Goal: Task Accomplishment & Management: Use online tool/utility

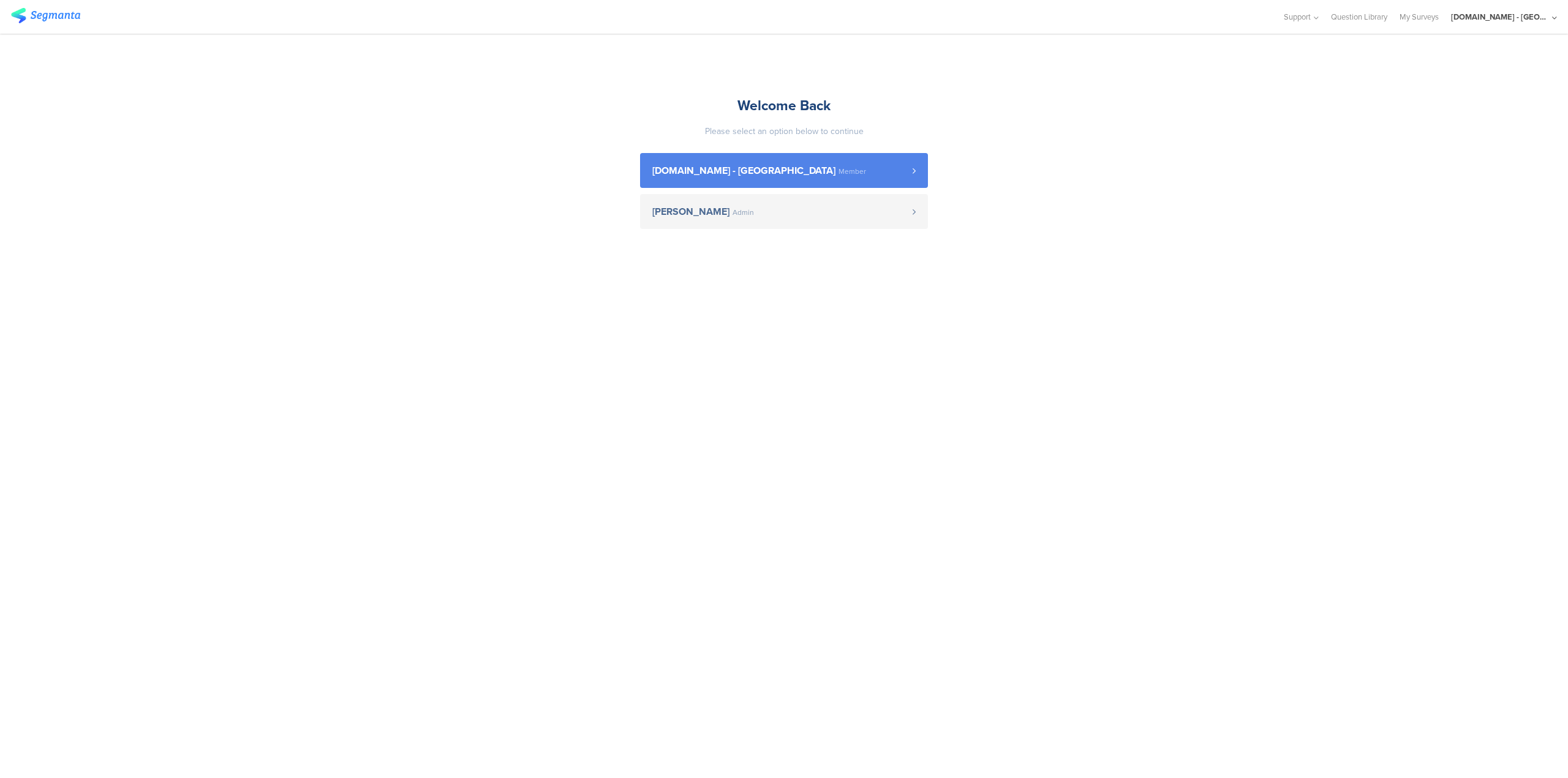
drag, startPoint x: 835, startPoint y: 172, endPoint x: 832, endPoint y: 166, distance: 6.7
click at [835, 172] on span "[DOMAIN_NAME] - [GEOGRAPHIC_DATA] Member" at bounding box center [783, 171] width 260 height 10
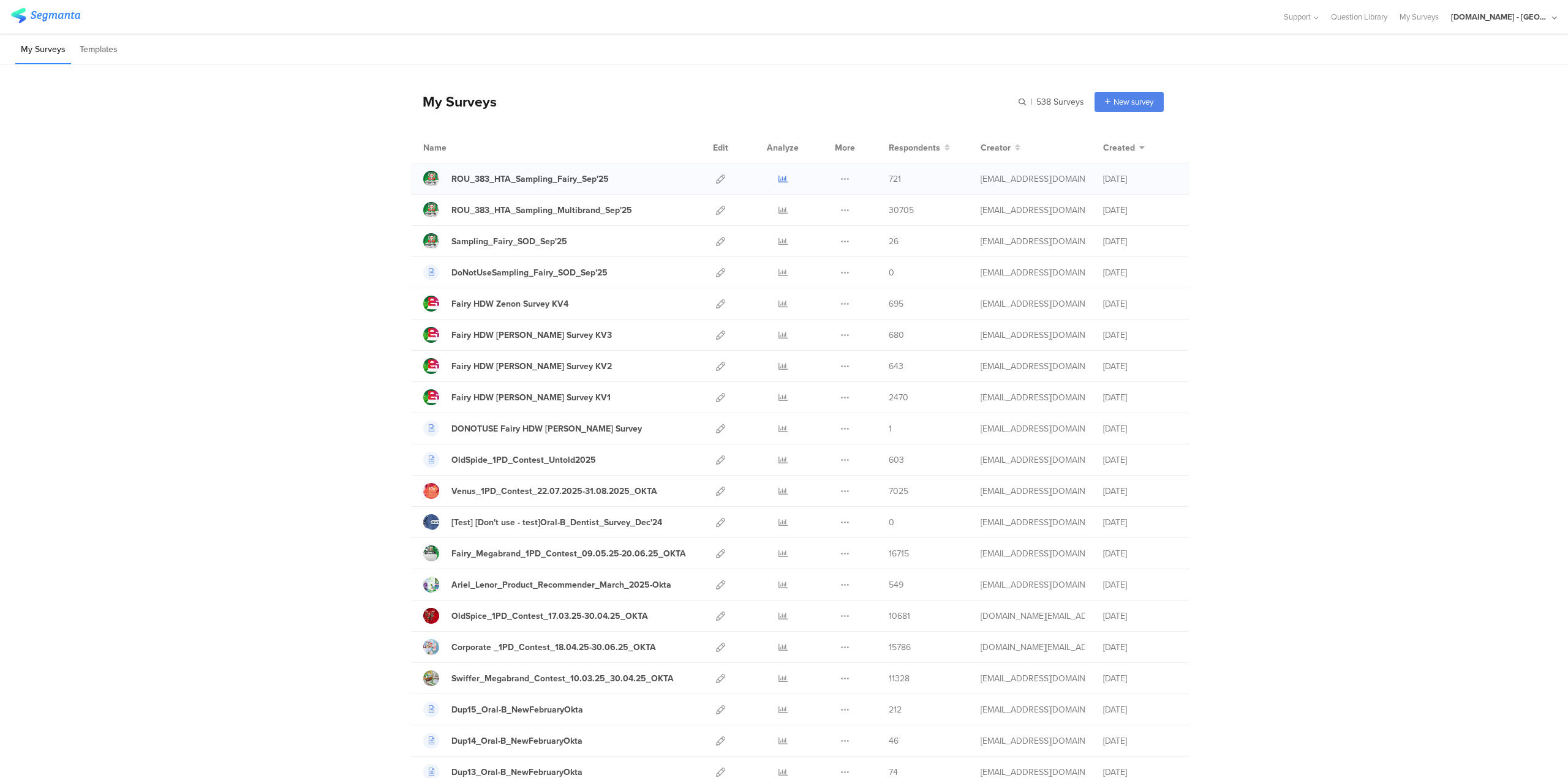
click at [782, 177] on icon at bounding box center [783, 179] width 9 height 9
click at [716, 178] on icon at bounding box center [720, 179] width 9 height 9
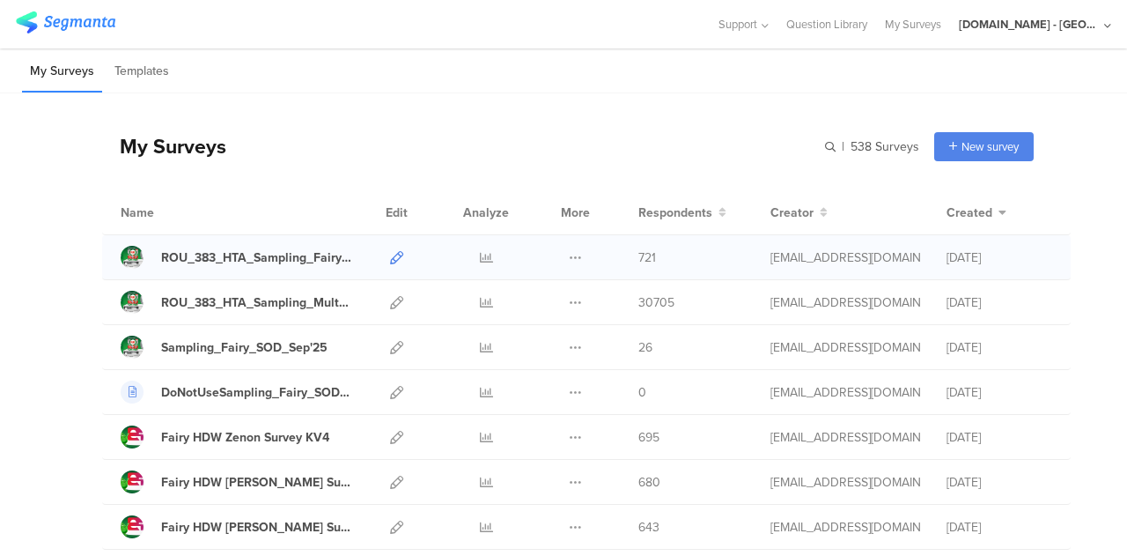
click at [390, 253] on icon at bounding box center [396, 257] width 13 height 13
click at [480, 257] on icon at bounding box center [486, 257] width 13 height 13
click at [480, 256] on icon at bounding box center [486, 257] width 13 height 13
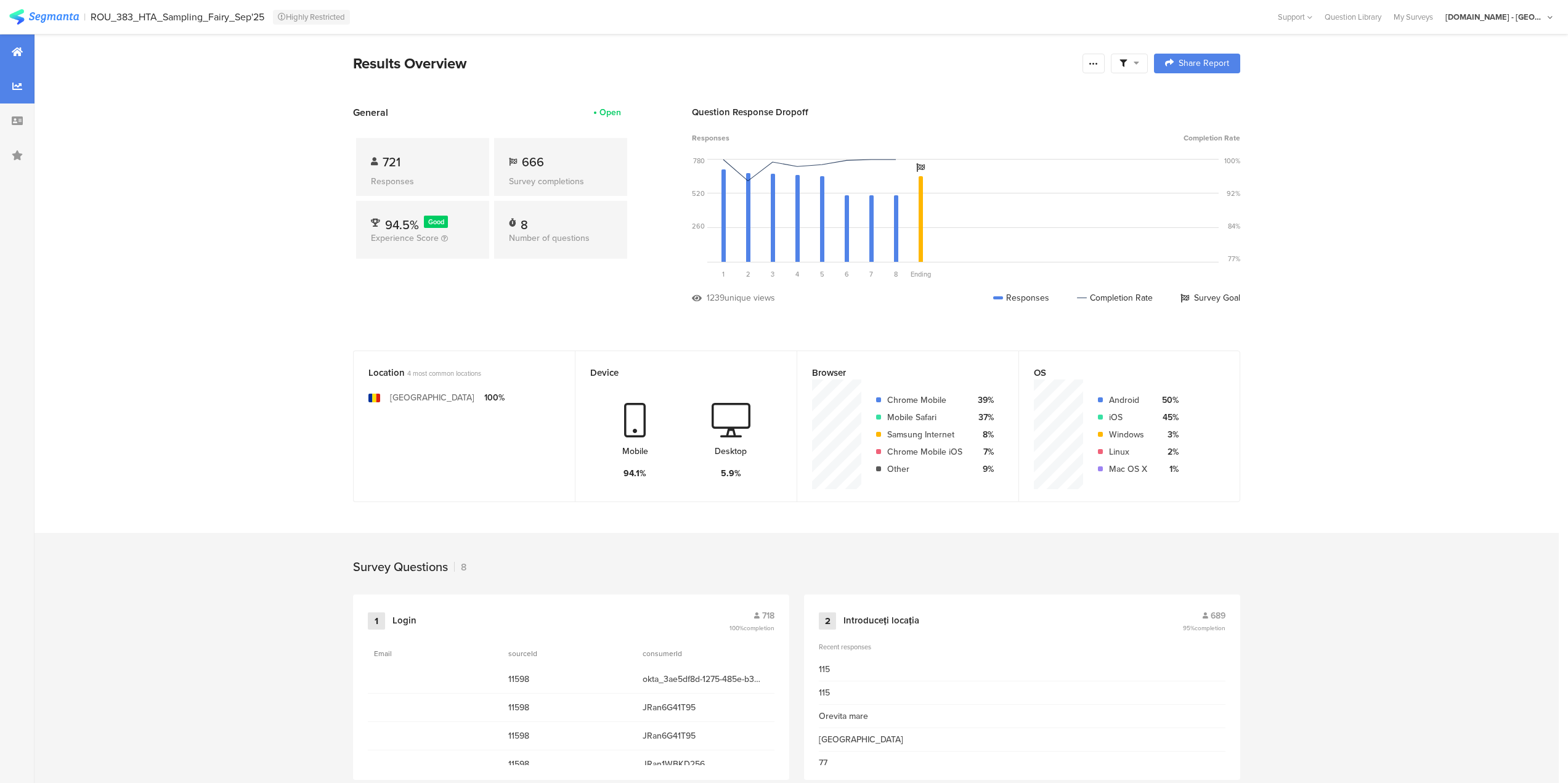
click at [16, 81] on icon at bounding box center [17, 86] width 10 height 10
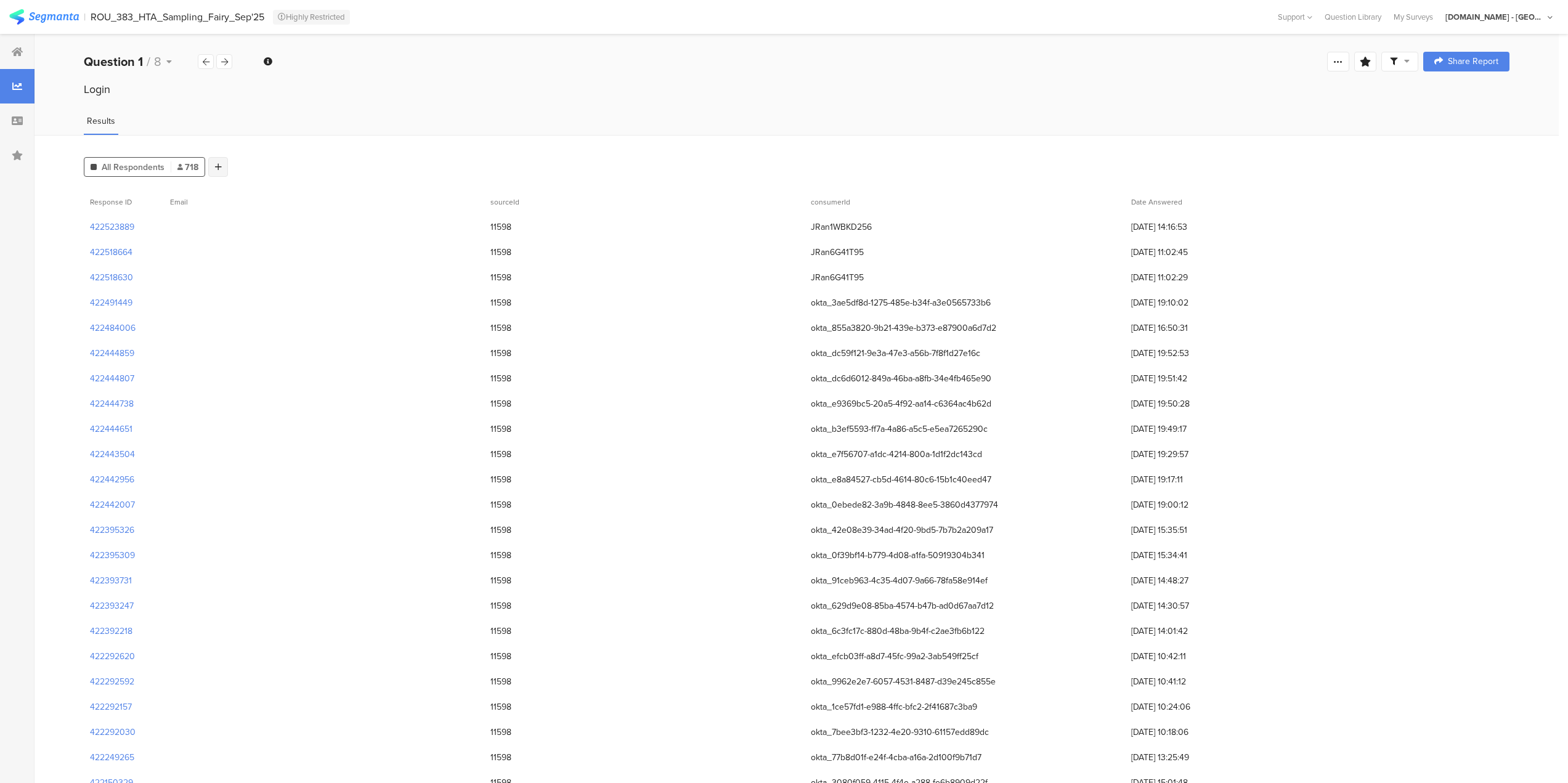
click at [216, 164] on icon at bounding box center [218, 167] width 7 height 8
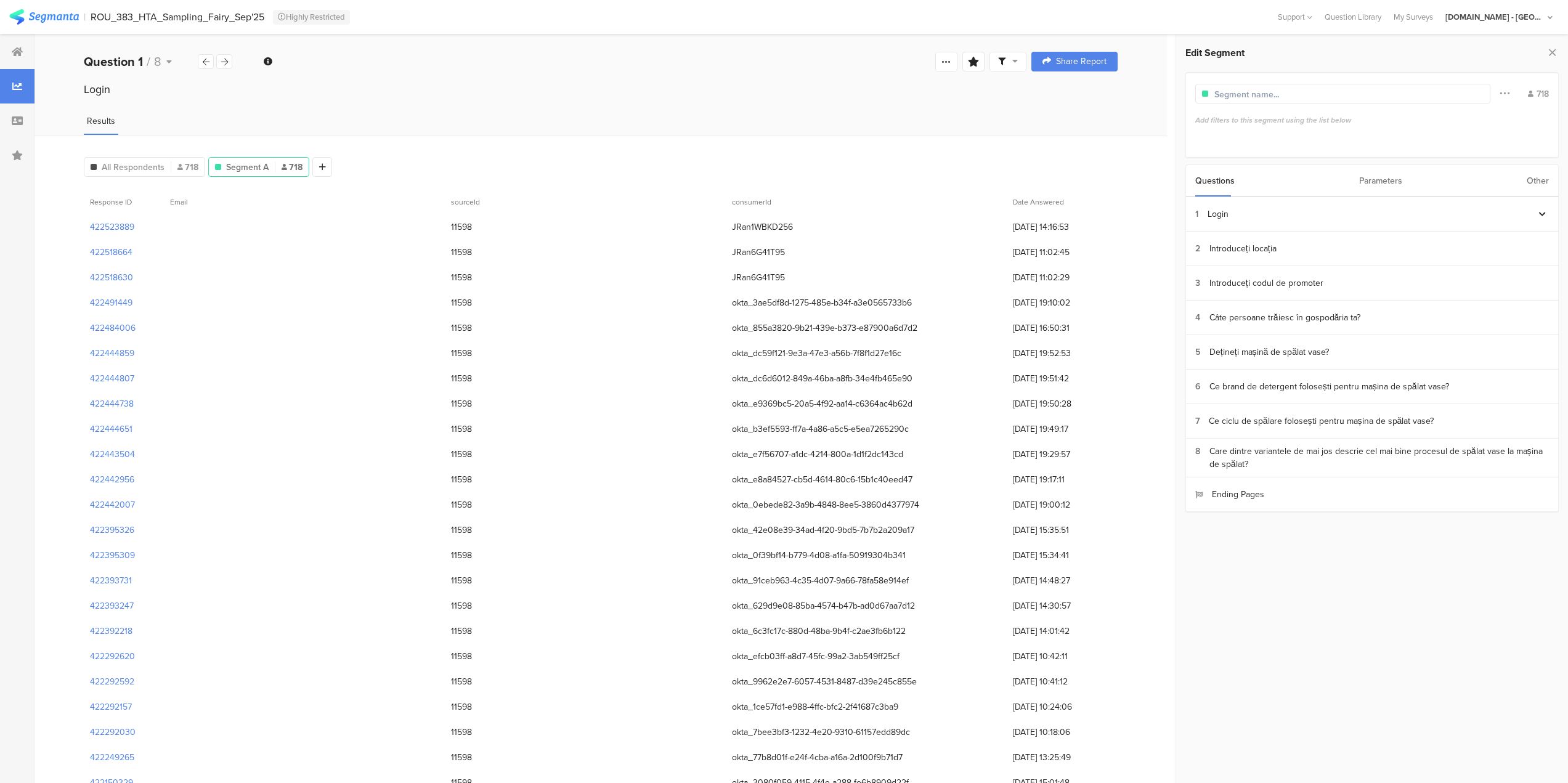
click at [1530, 181] on div "Other" at bounding box center [1538, 181] width 22 height 31
click at [1231, 214] on section "Time Range" at bounding box center [1372, 214] width 372 height 34
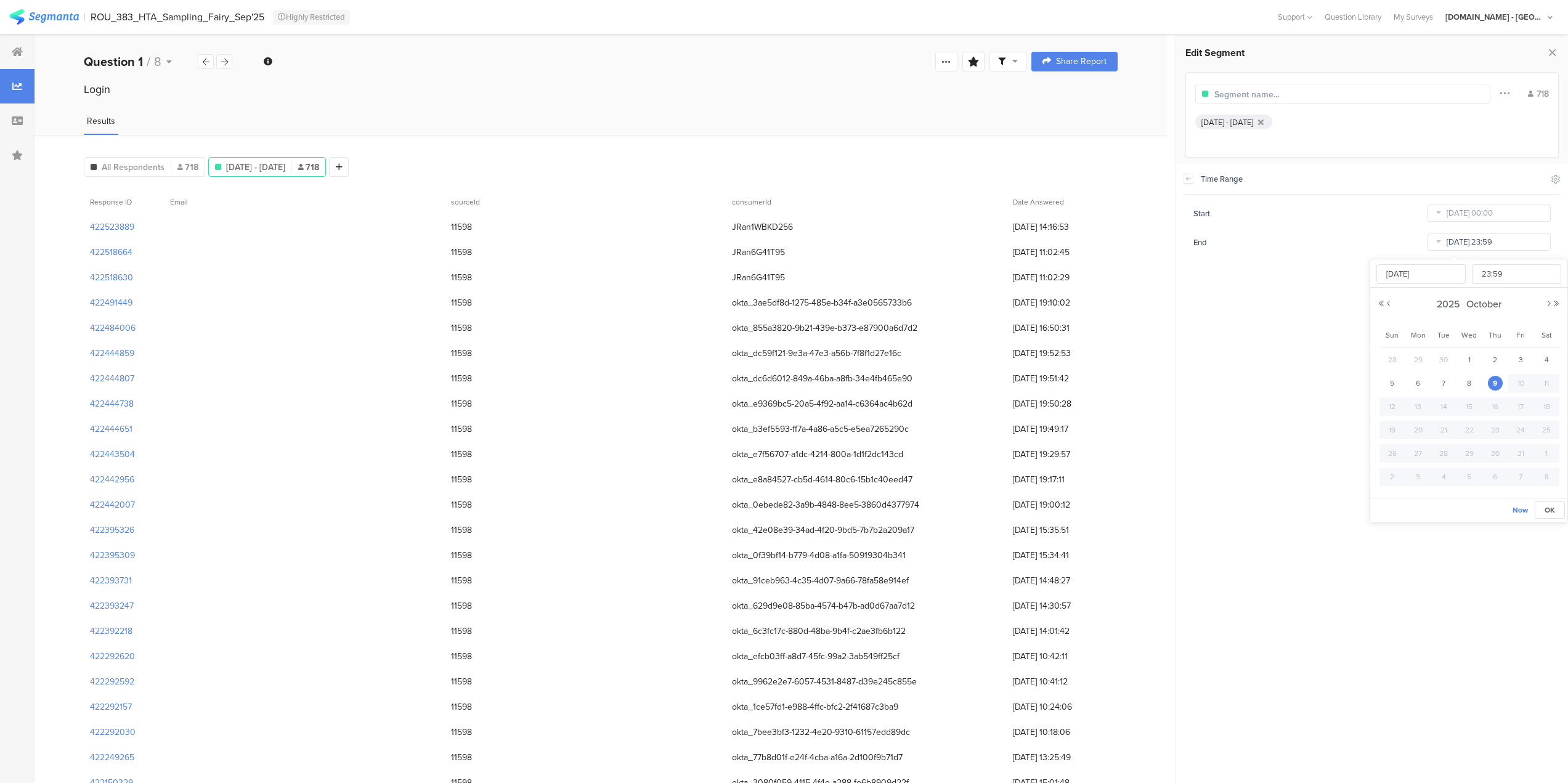
click at [1476, 242] on input "[DATE] 23:59" at bounding box center [1489, 242] width 123 height 17
click at [1388, 301] on button "Previous Month" at bounding box center [1389, 304] width 8 height 8
click at [1395, 431] on span "21" at bounding box center [1392, 430] width 15 height 15
type input "[DATE] 23:59"
type input "[DATE]"
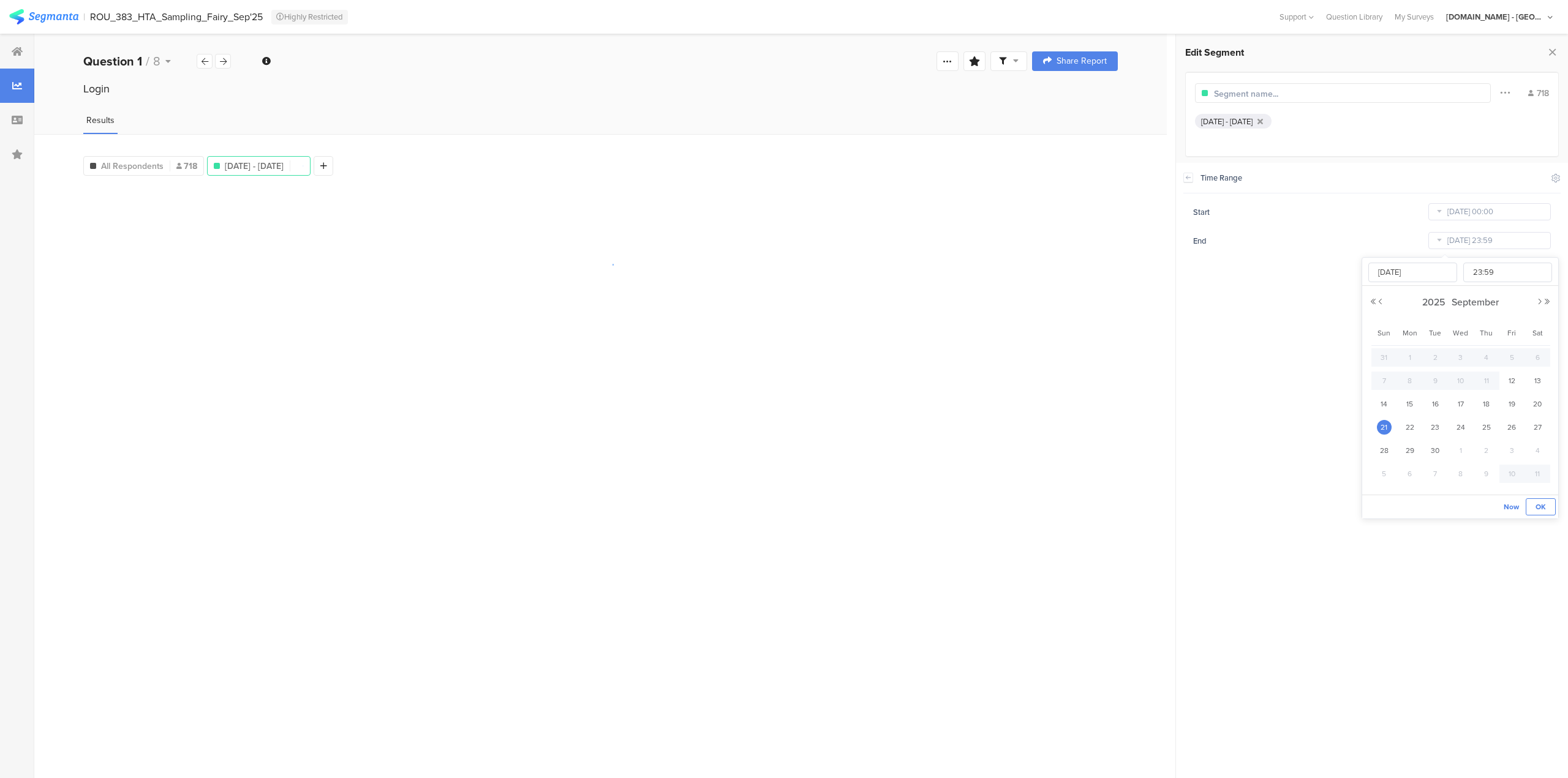
click at [1542, 507] on span "OK" at bounding box center [1541, 507] width 10 height 11
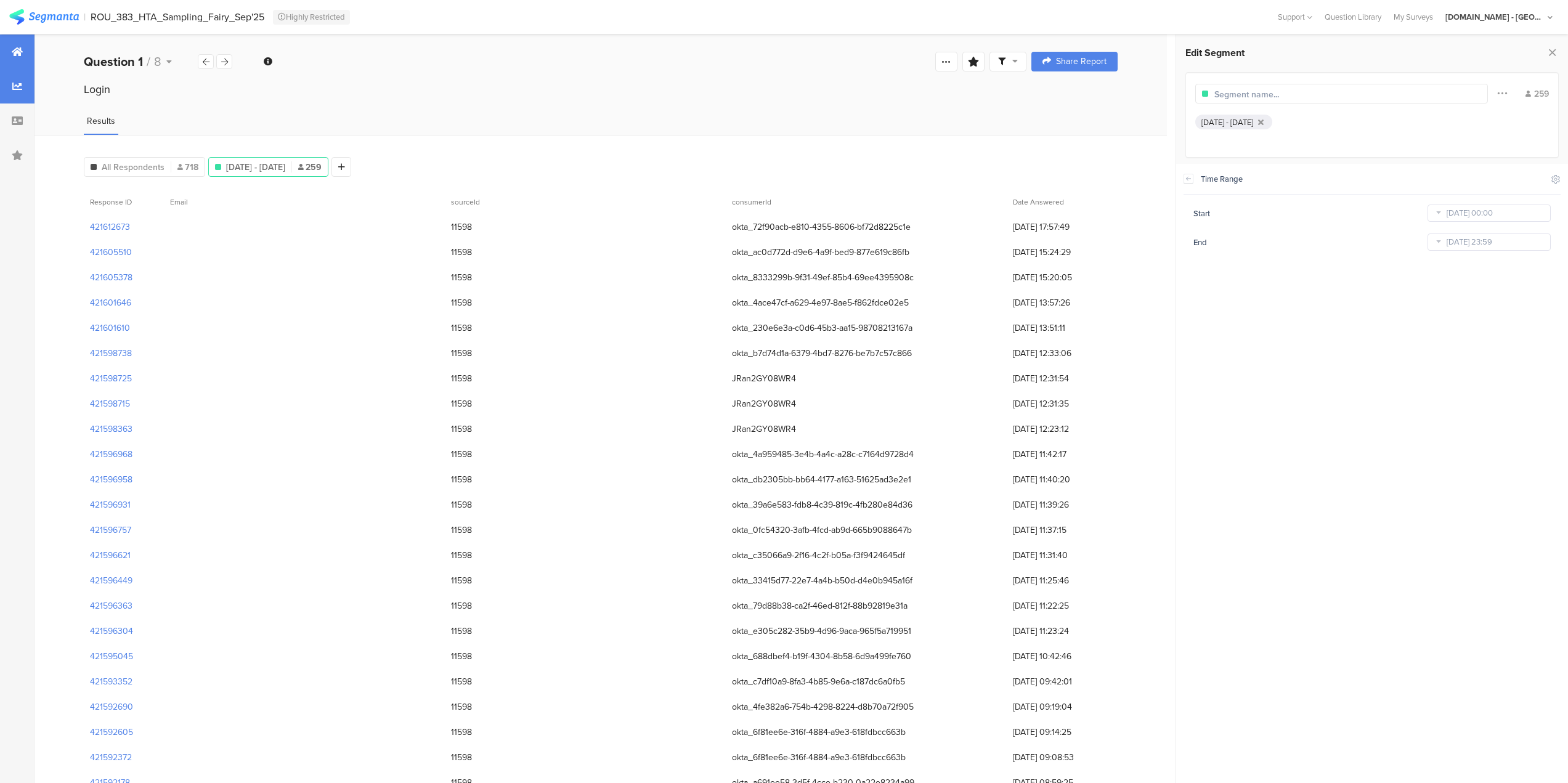
click at [20, 50] on icon at bounding box center [17, 52] width 11 height 10
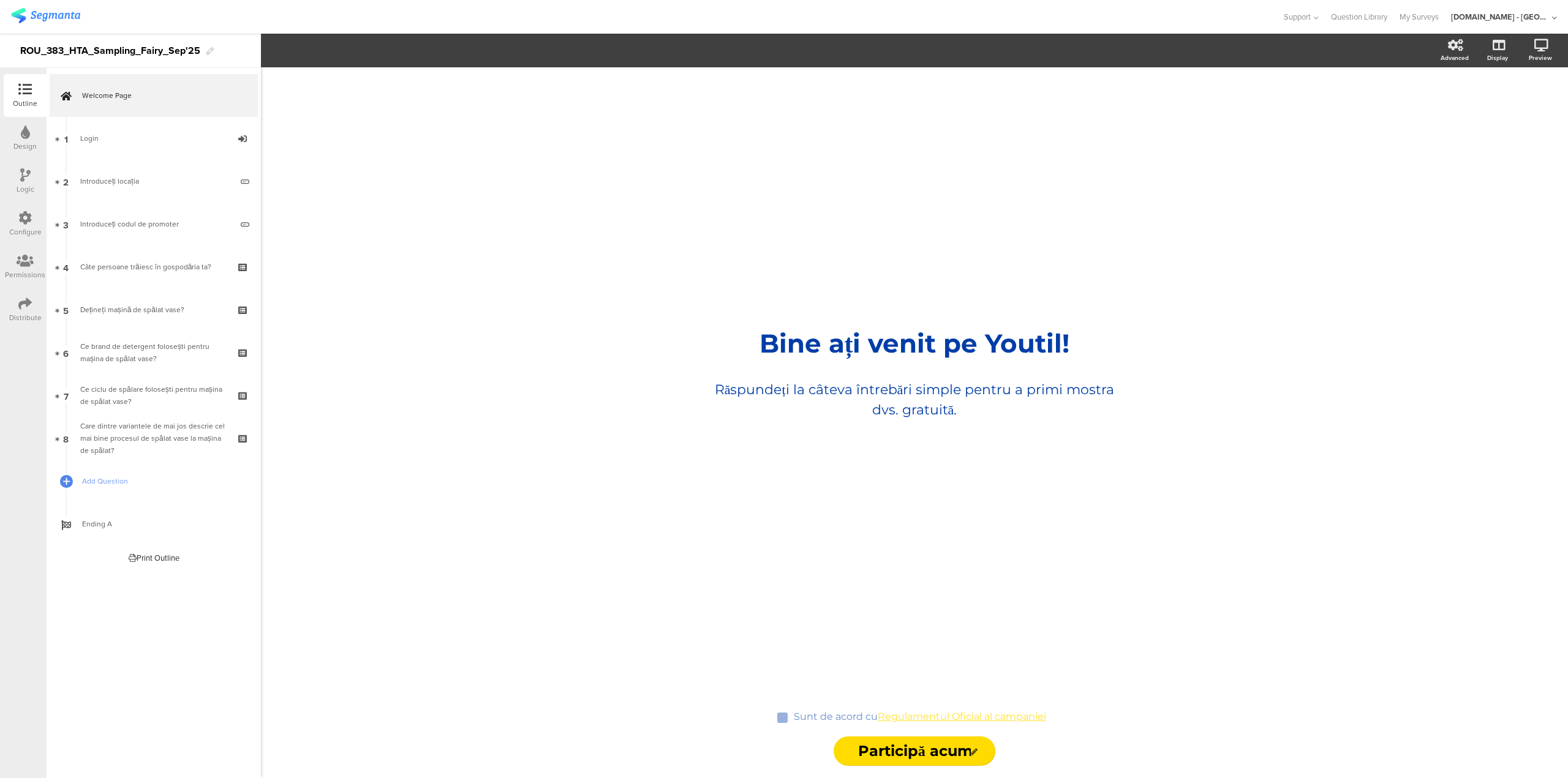
click at [27, 305] on icon at bounding box center [24, 303] width 13 height 13
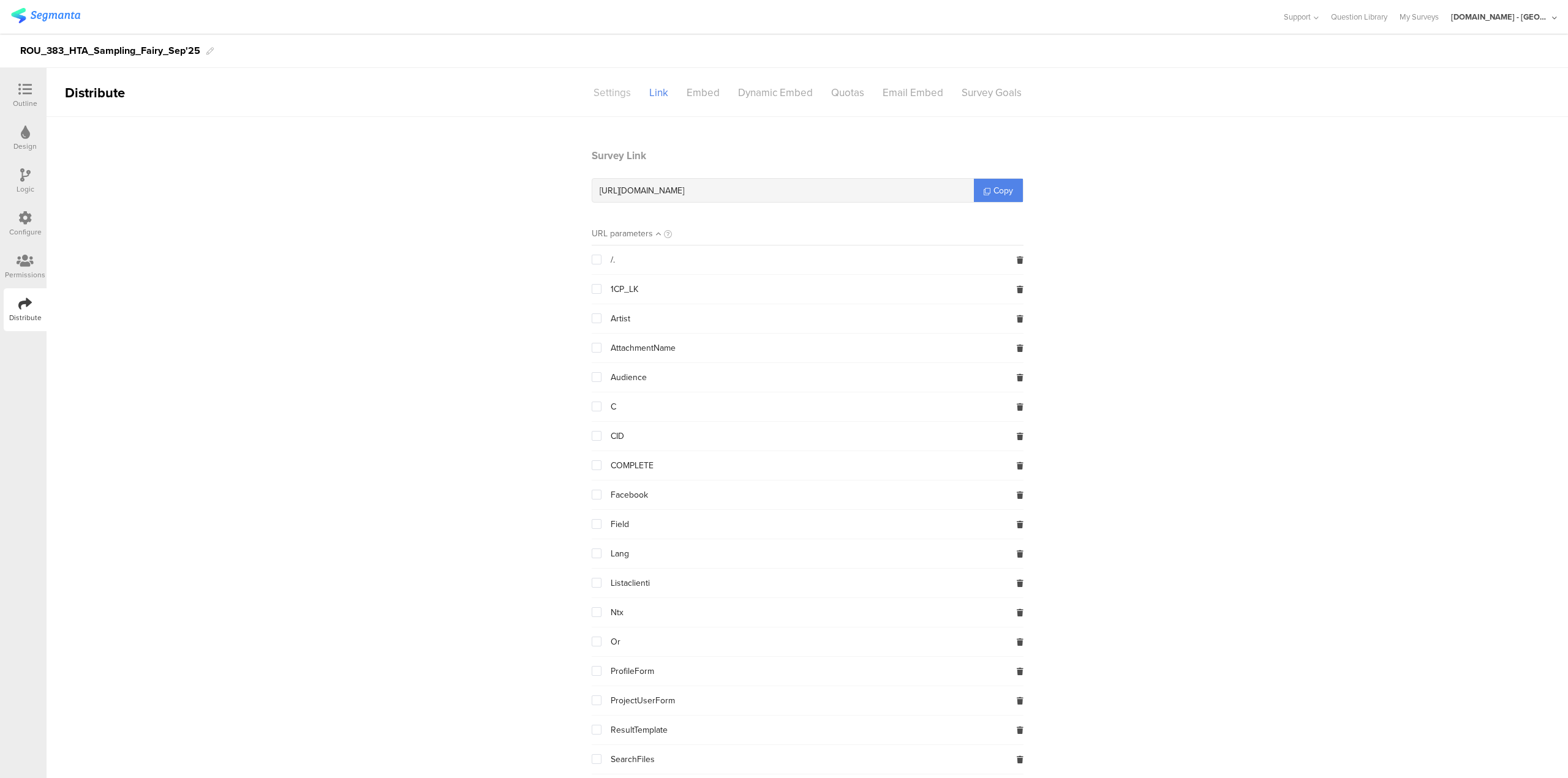
click at [615, 85] on div "Settings" at bounding box center [612, 92] width 56 height 22
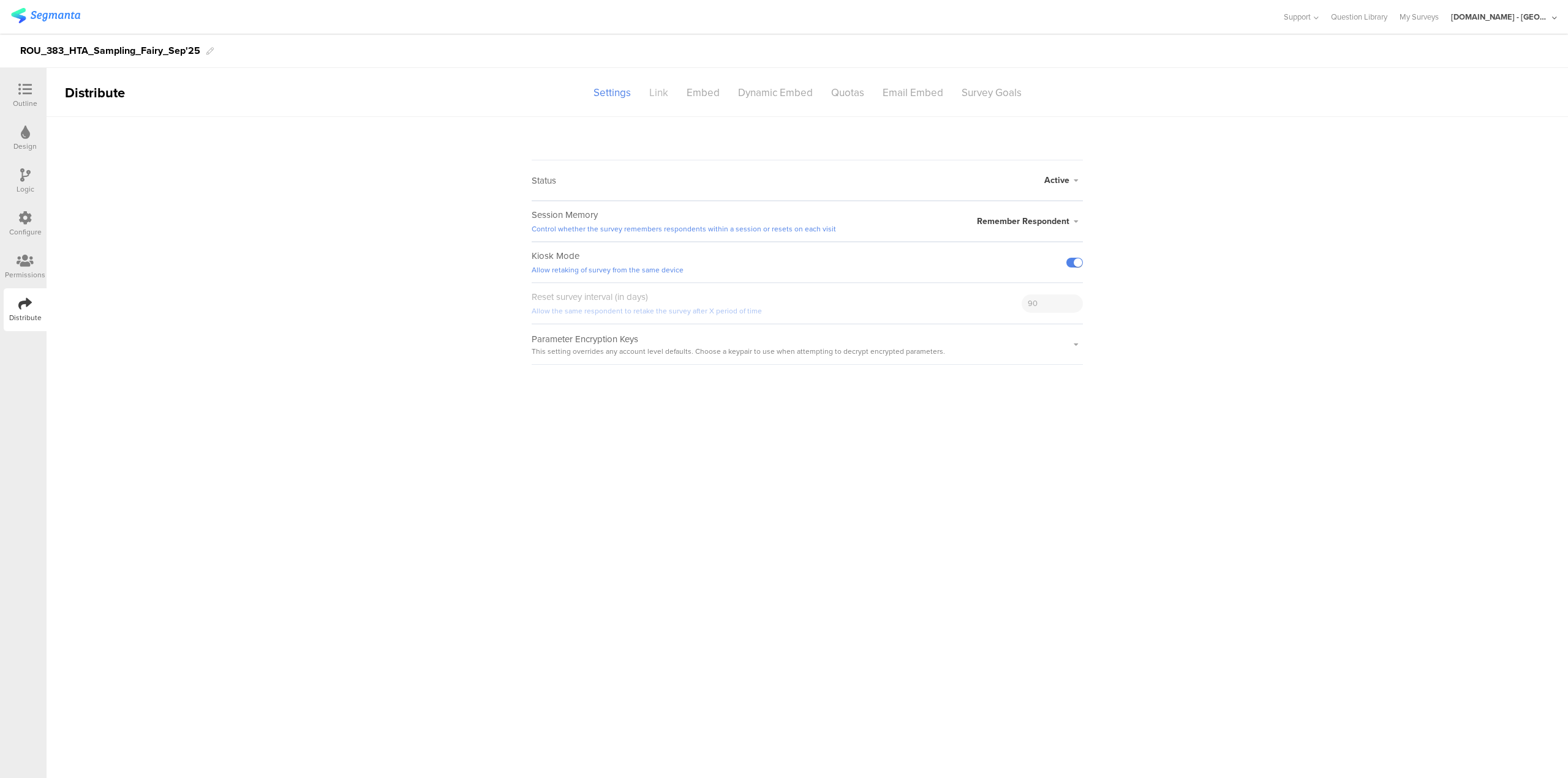
click at [659, 95] on div "Link" at bounding box center [659, 92] width 38 height 22
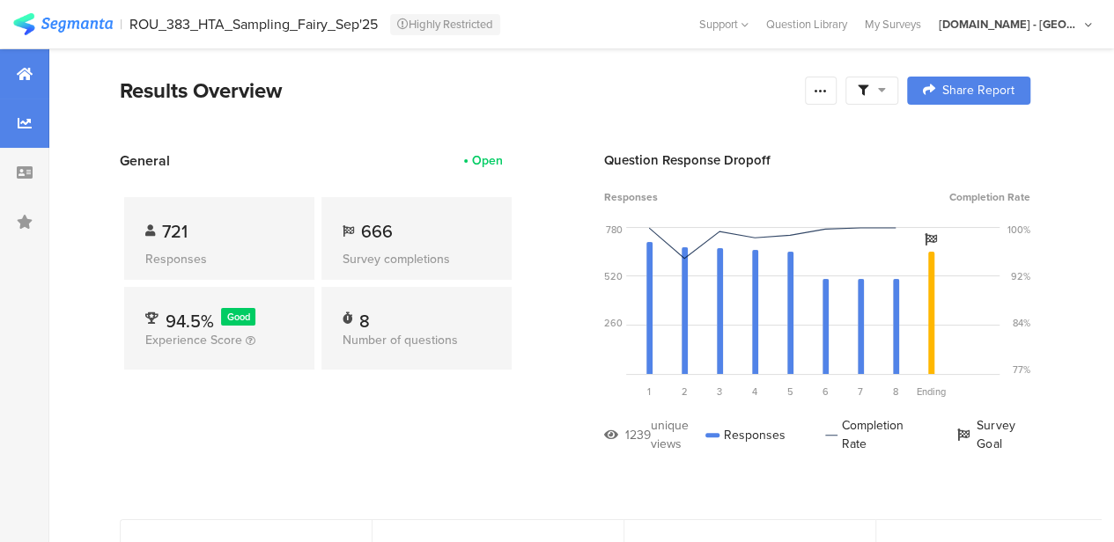
click at [25, 122] on icon at bounding box center [25, 123] width 14 height 14
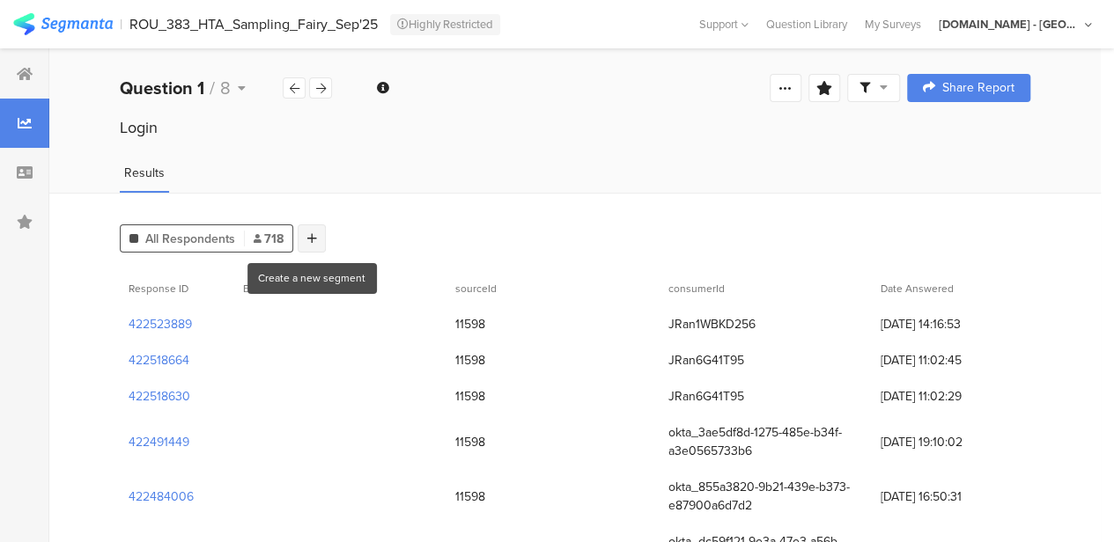
click at [305, 239] on div at bounding box center [312, 239] width 28 height 28
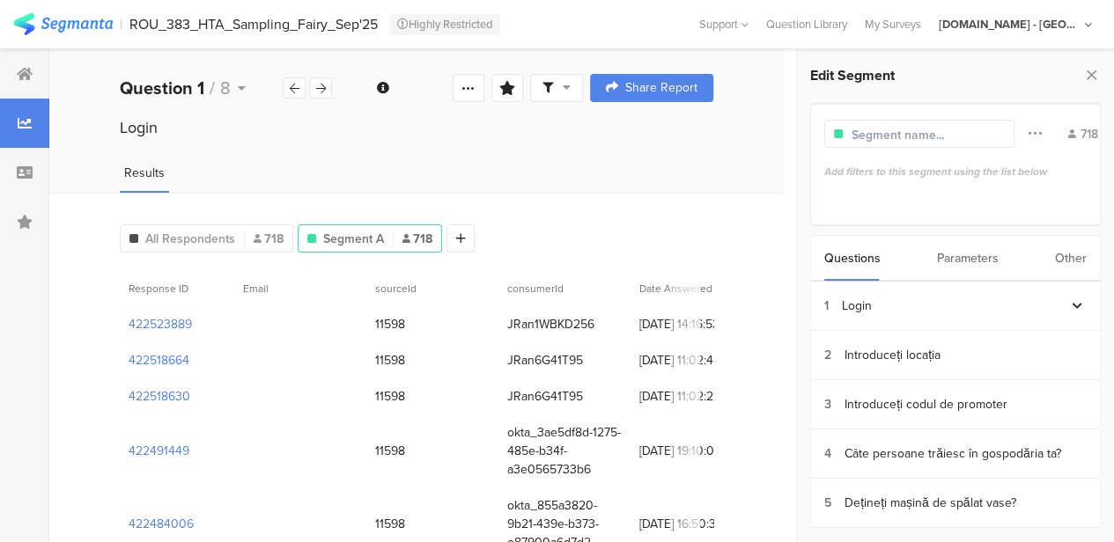
click at [1058, 261] on div "Other" at bounding box center [1071, 258] width 32 height 45
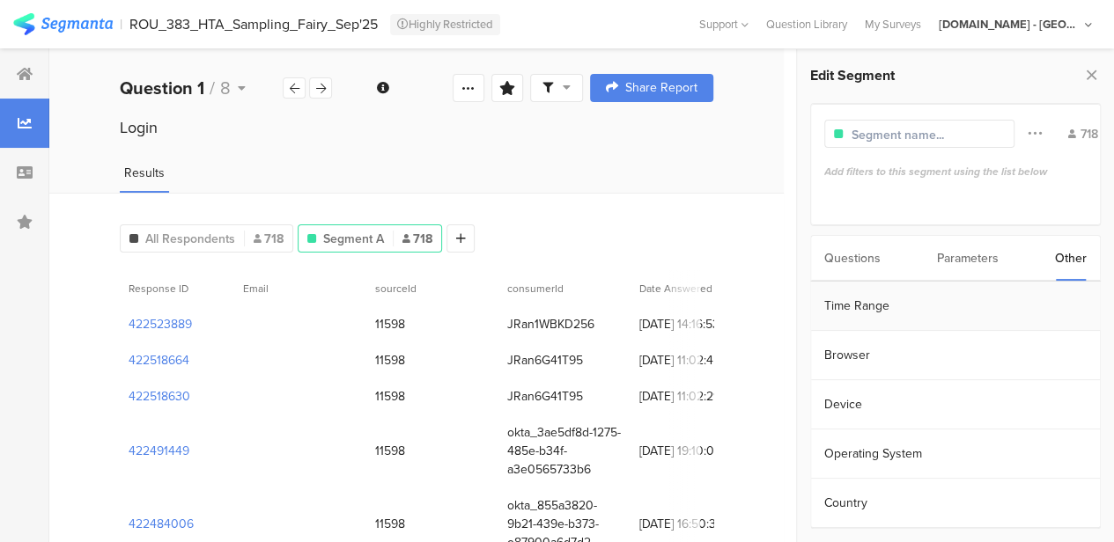
click at [907, 306] on section "Time Range" at bounding box center [955, 306] width 289 height 49
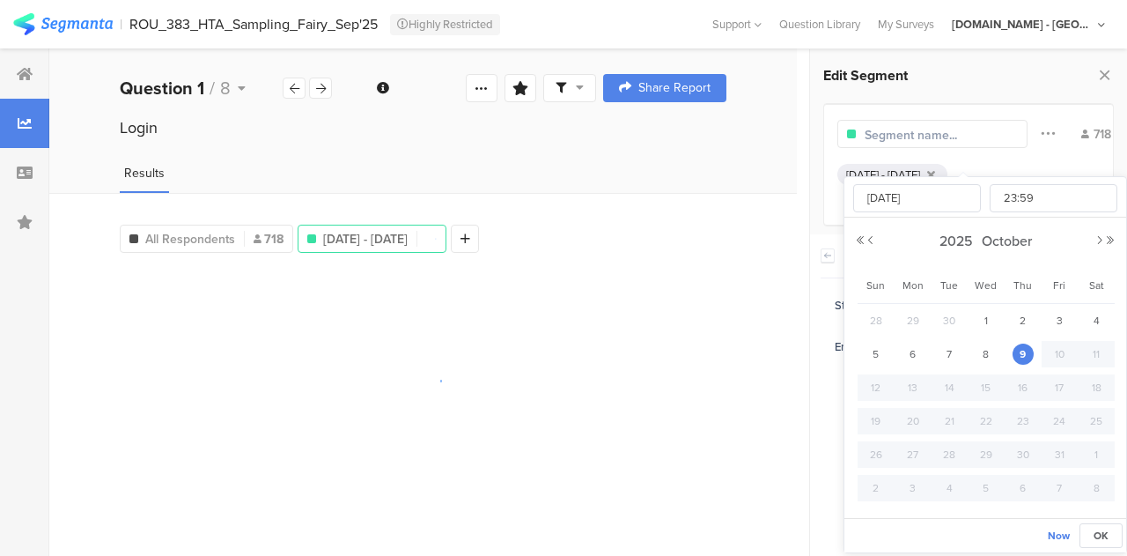
click at [974, 343] on input "[DATE] 23:59" at bounding box center [1014, 346] width 176 height 25
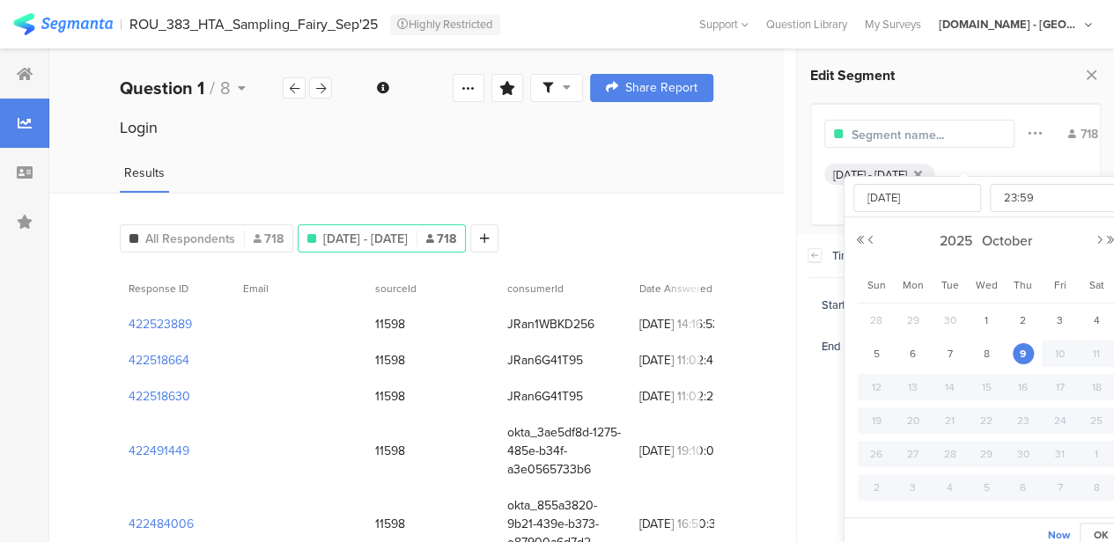
click at [955, 431] on div "21" at bounding box center [949, 421] width 37 height 26
click at [868, 236] on button "Previous Month" at bounding box center [871, 240] width 11 height 11
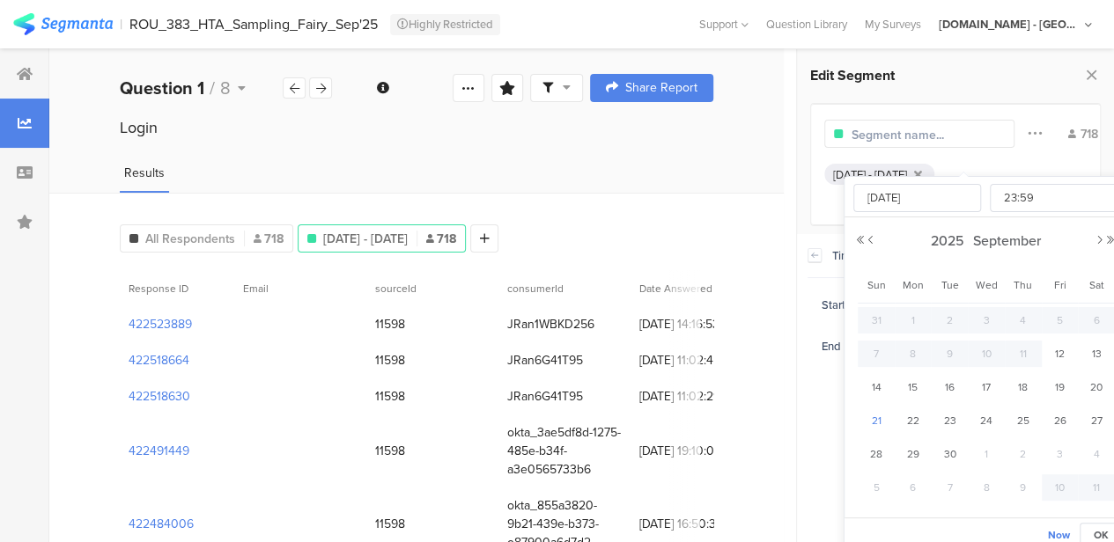
click at [875, 420] on span "21" at bounding box center [876, 420] width 21 height 21
type input "[DATE] 23:59"
type input "[DATE]"
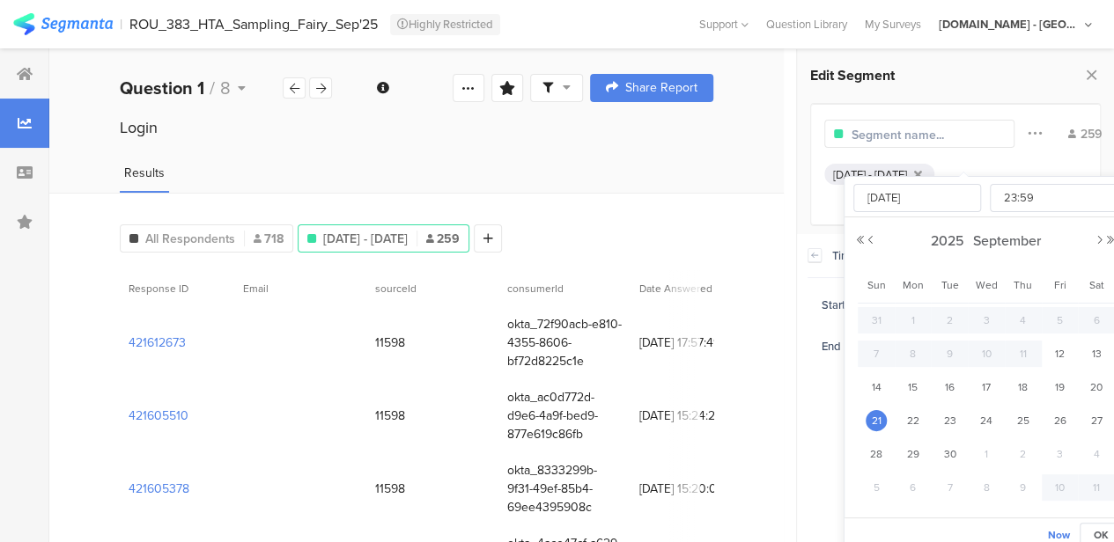
click at [978, 85] on div "Edit Segment" at bounding box center [955, 75] width 291 height 25
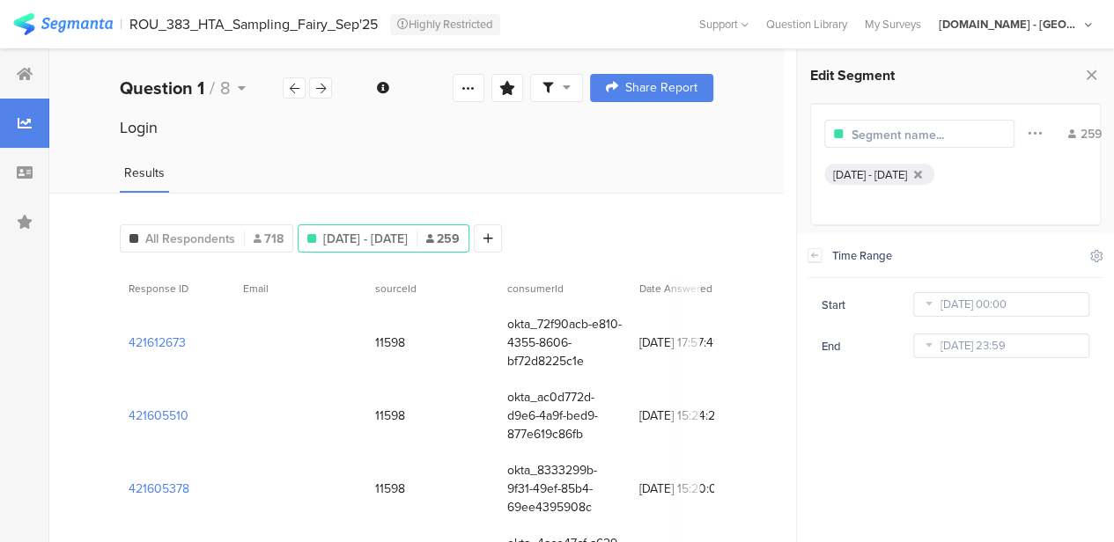
click at [903, 172] on div "[DATE] - [DATE]" at bounding box center [870, 174] width 74 height 17
click at [382, 310] on icon at bounding box center [370, 310] width 38 height 29
click at [972, 307] on body "You are using an unsupported version of Internet Explorer. Unsupported browsers…" at bounding box center [557, 271] width 1114 height 542
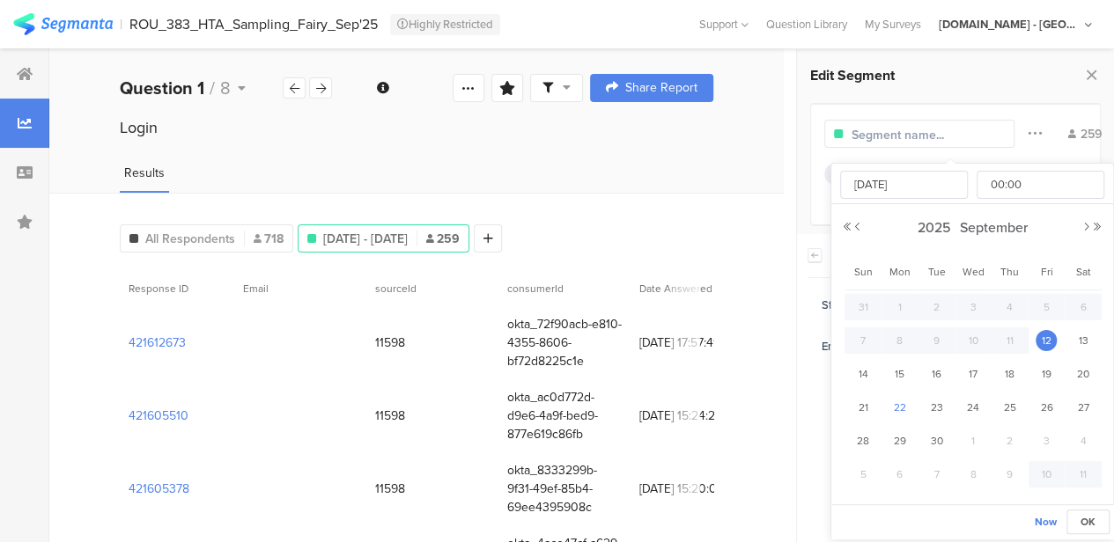
click at [896, 404] on span "22" at bounding box center [899, 407] width 21 height 21
type input "[DATE] 00:00"
type input "[DATE]"
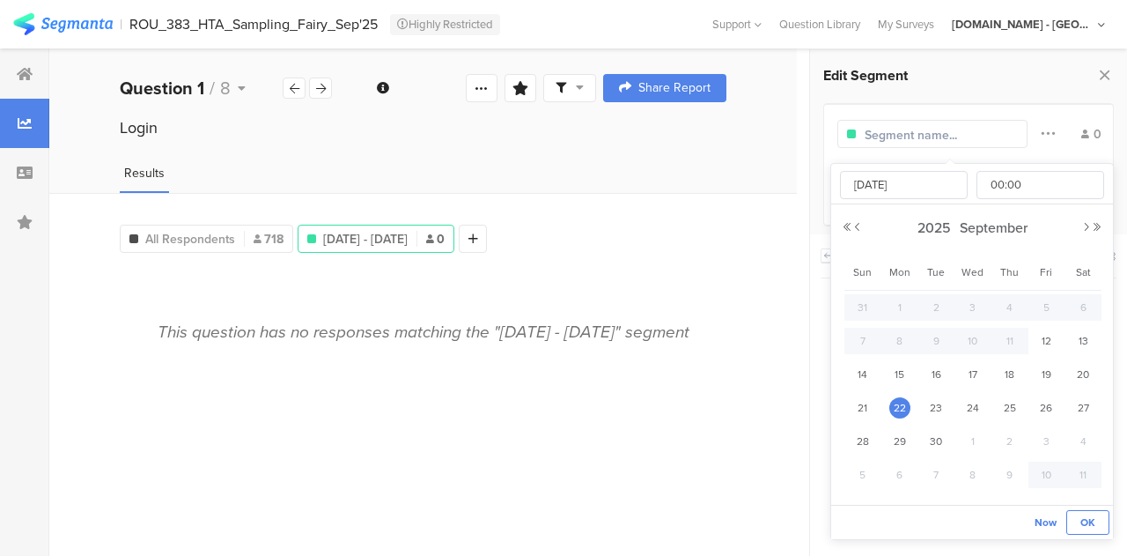
click at [1083, 524] on span "OK" at bounding box center [1087, 522] width 15 height 16
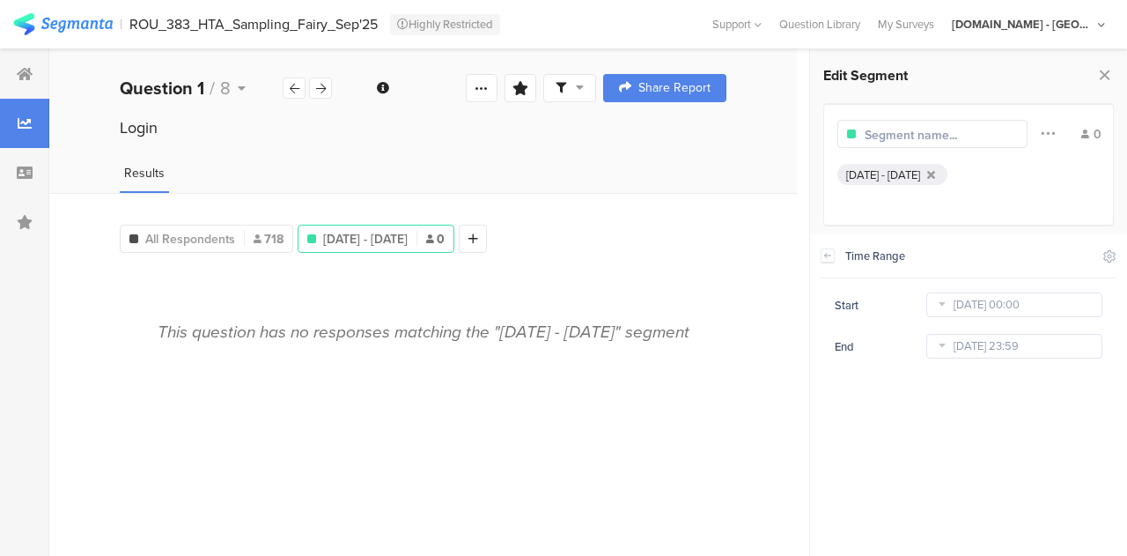
click at [920, 168] on div "[DATE] - [DATE]" at bounding box center [883, 174] width 74 height 17
click at [920, 174] on div "[DATE] - [DATE]" at bounding box center [883, 174] width 74 height 17
click at [920, 175] on div "[DATE] - [DATE]" at bounding box center [883, 174] width 74 height 17
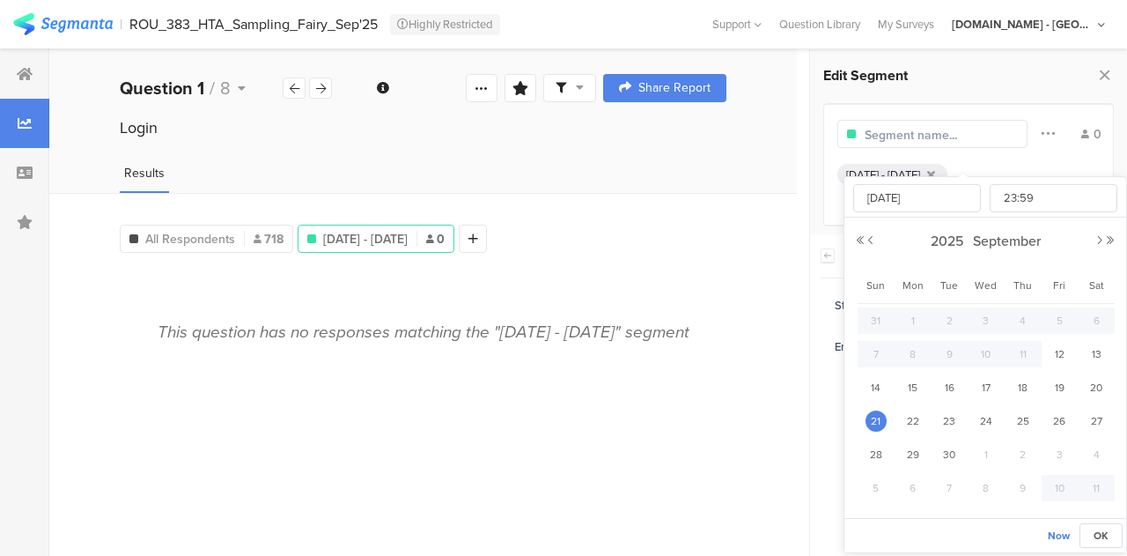
click at [970, 347] on input "[DATE] 23:59" at bounding box center [1014, 346] width 176 height 25
click at [881, 457] on span "28" at bounding box center [876, 454] width 21 height 21
type input "[DATE] 23:59"
type input "[DATE]"
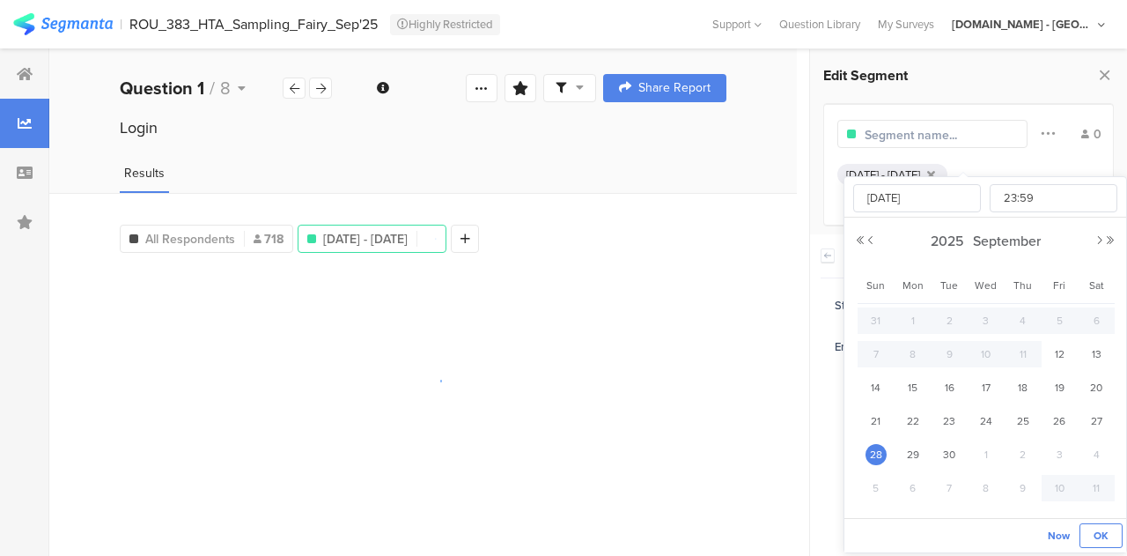
click at [1090, 536] on button "OK" at bounding box center [1101, 535] width 43 height 25
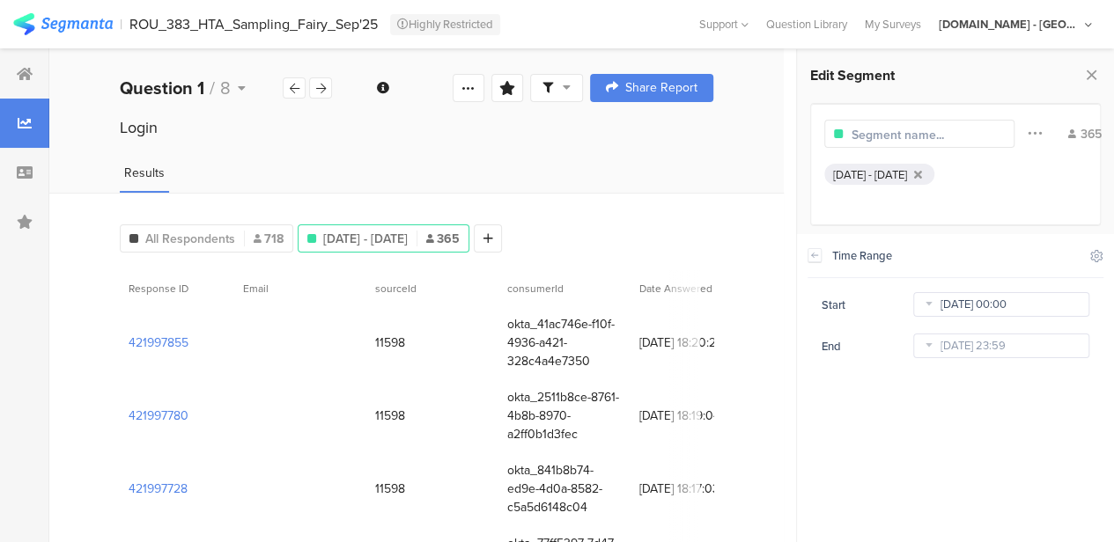
click at [969, 310] on input "[DATE] 00:00" at bounding box center [1001, 304] width 176 height 25
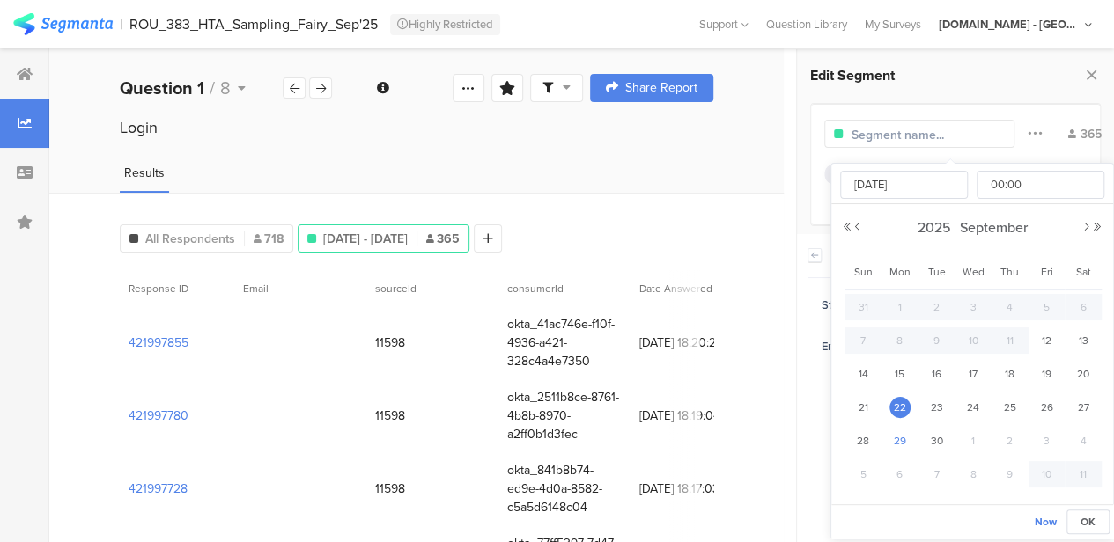
click at [900, 439] on span "29" at bounding box center [899, 441] width 21 height 21
type input "[DATE] 00:00"
type input "[DATE]"
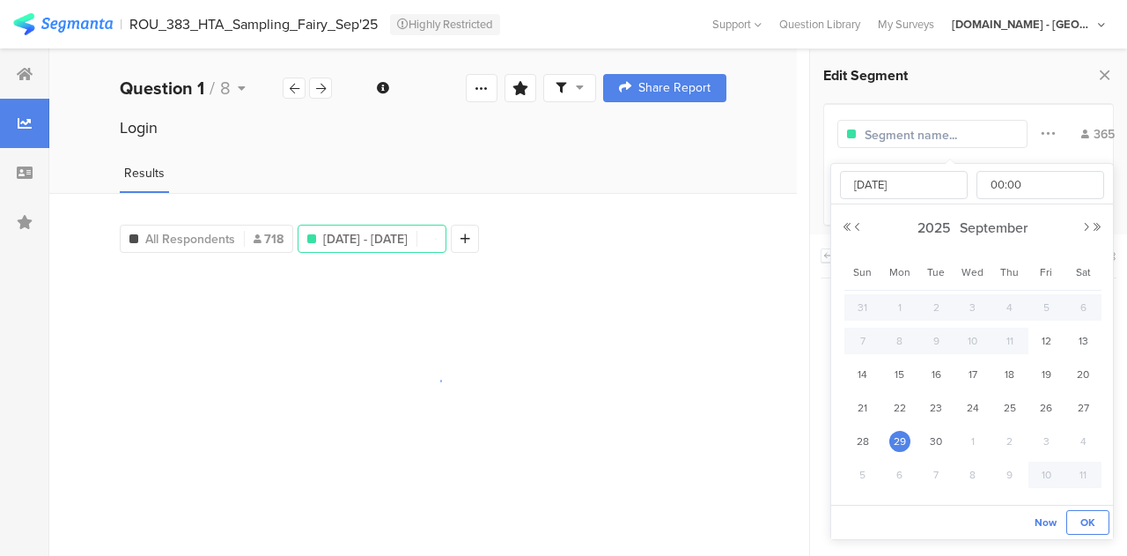
click at [1080, 521] on button "OK" at bounding box center [1087, 522] width 43 height 25
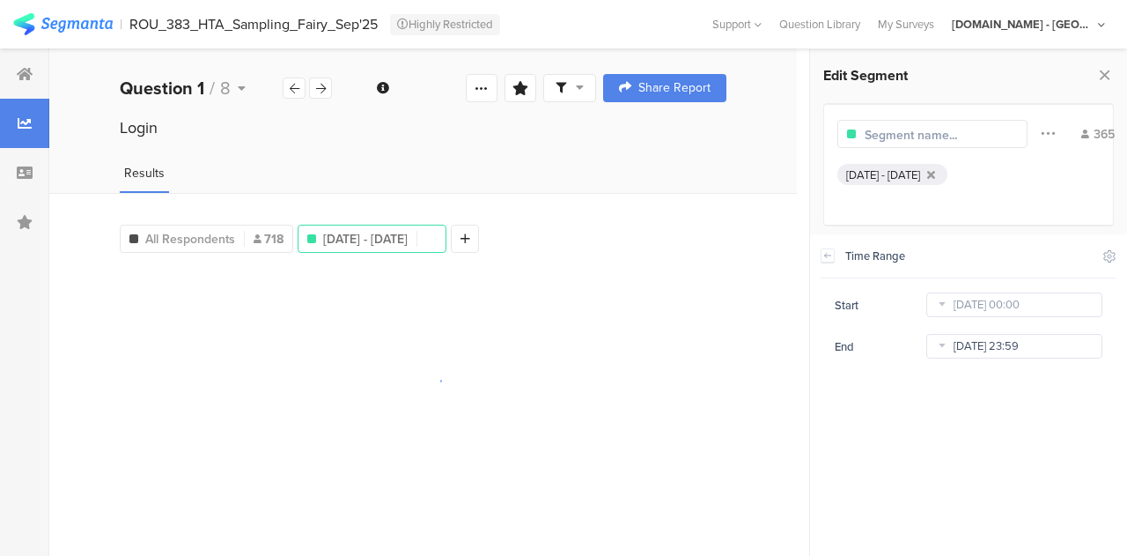
drag, startPoint x: 1080, startPoint y: 521, endPoint x: 996, endPoint y: 348, distance: 192.6
click at [996, 348] on section "Time Range Include Respondents Start [DATE] 00:00 End [DATE] 23:59" at bounding box center [968, 394] width 317 height 321
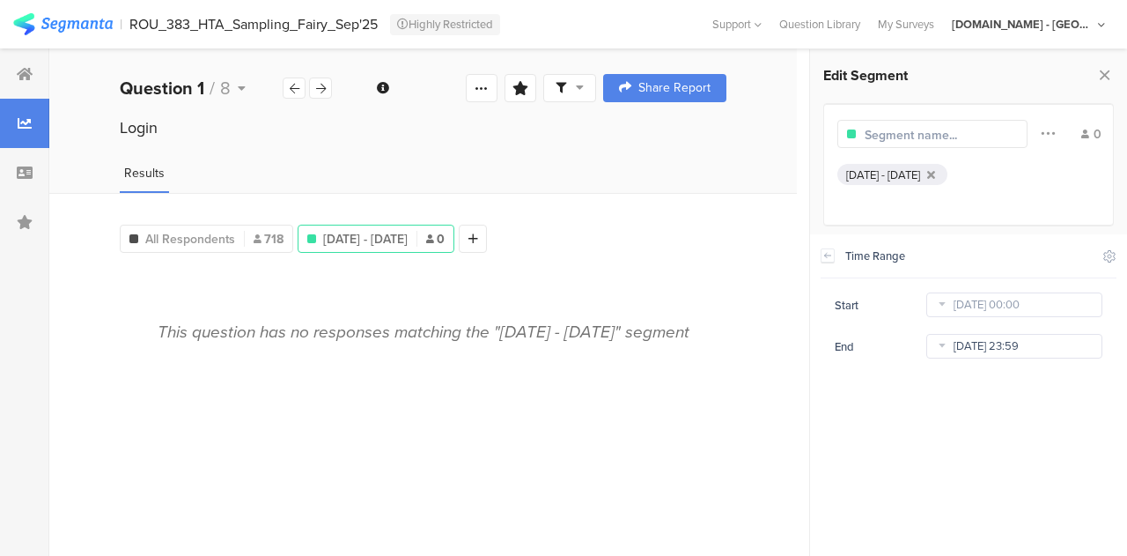
click at [988, 346] on input "[DATE] 23:59" at bounding box center [1014, 346] width 176 height 25
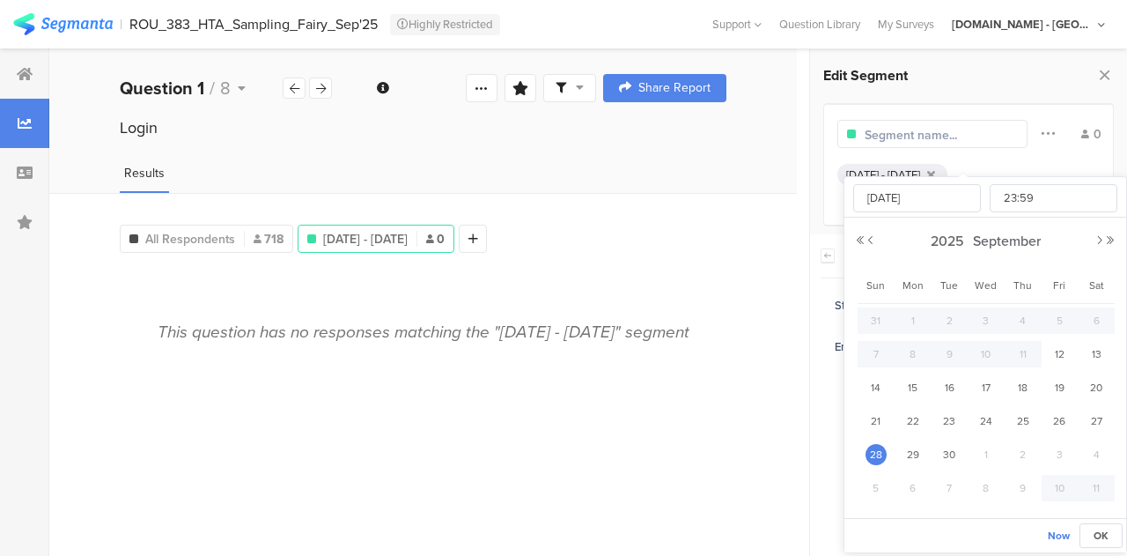
click at [874, 486] on span "5" at bounding box center [876, 487] width 21 height 21
type input "[DATE] 23:59"
type input "[DATE]"
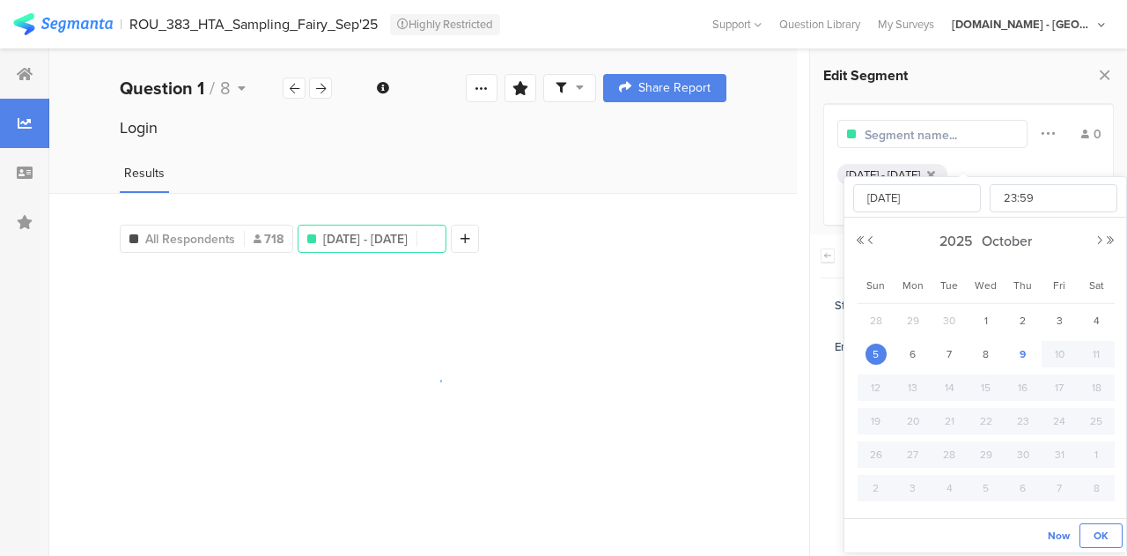
click at [1104, 533] on span "OK" at bounding box center [1101, 535] width 15 height 16
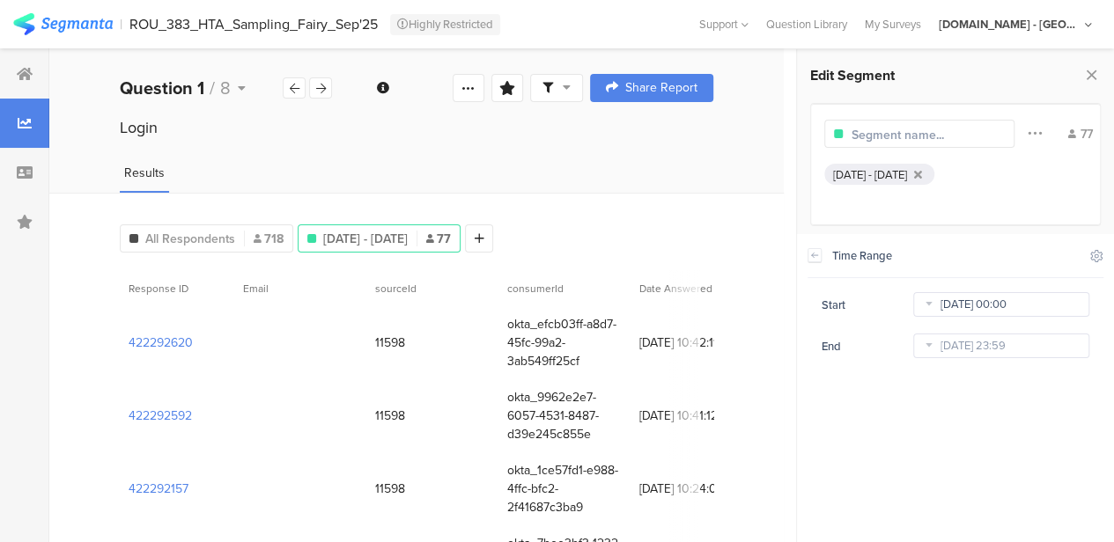
click at [981, 307] on input "[DATE] 00:00" at bounding box center [1001, 304] width 176 height 25
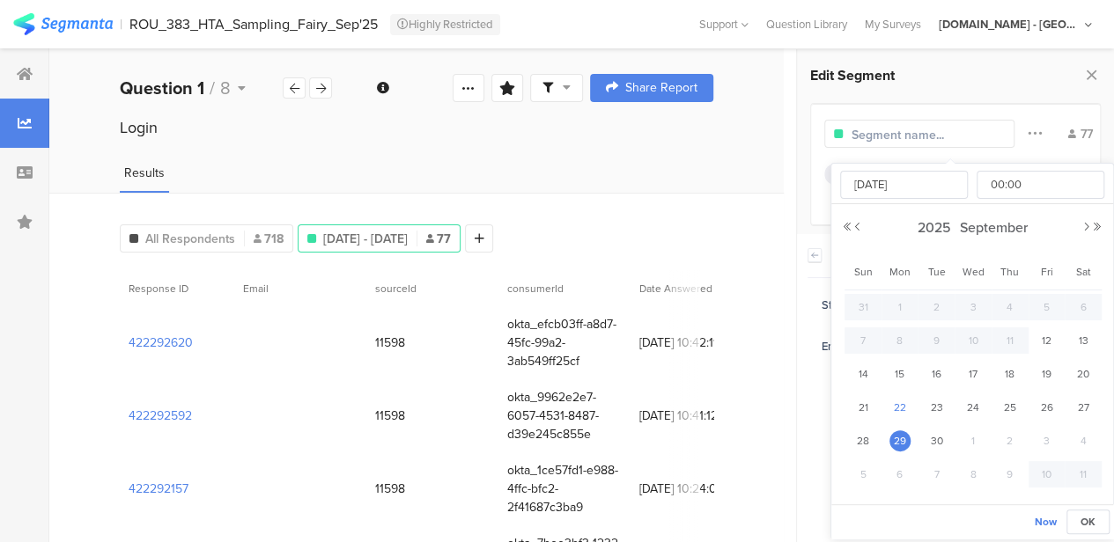
click at [902, 402] on span "22" at bounding box center [899, 407] width 21 height 21
type input "[DATE] 00:00"
type input "[DATE]"
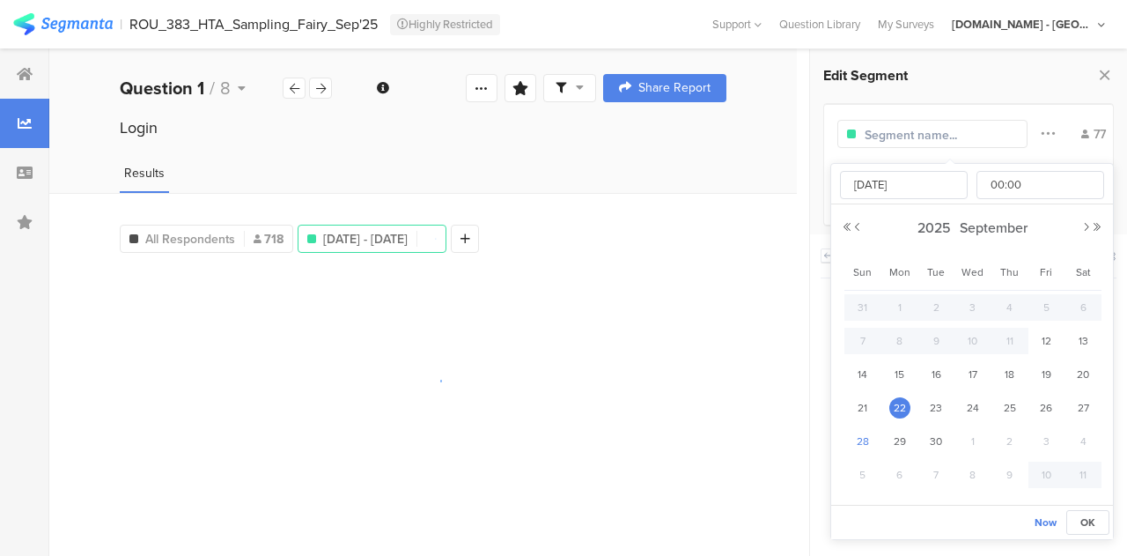
click at [859, 440] on span "28" at bounding box center [862, 441] width 21 height 21
type input "[DATE] 00:00"
type input "[DATE]"
click at [900, 406] on span "22" at bounding box center [899, 407] width 21 height 21
type input "[DATE] 00:00"
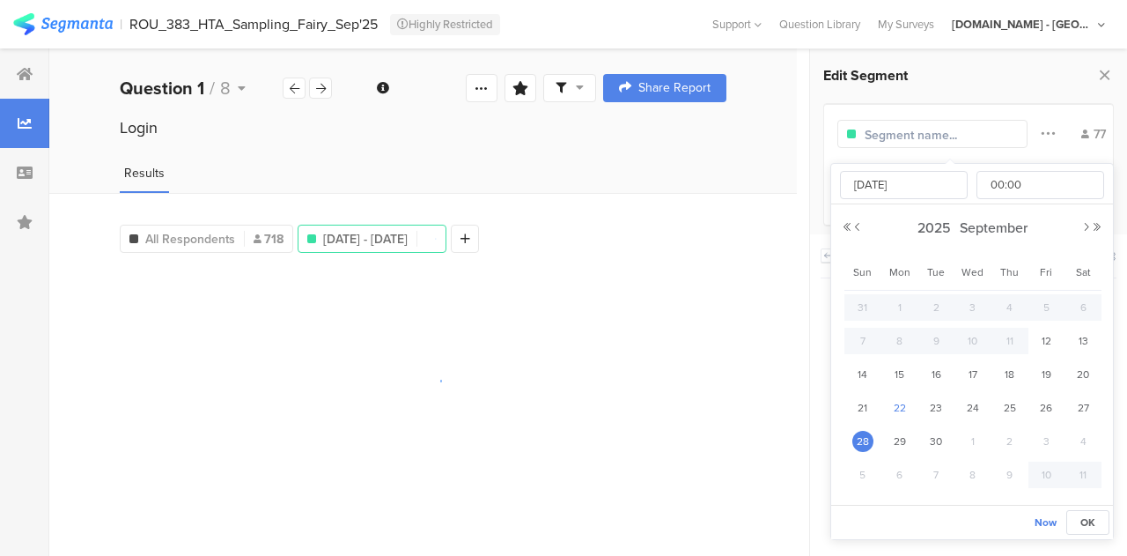
type input "[DATE]"
click at [1097, 520] on button "OK" at bounding box center [1087, 522] width 43 height 25
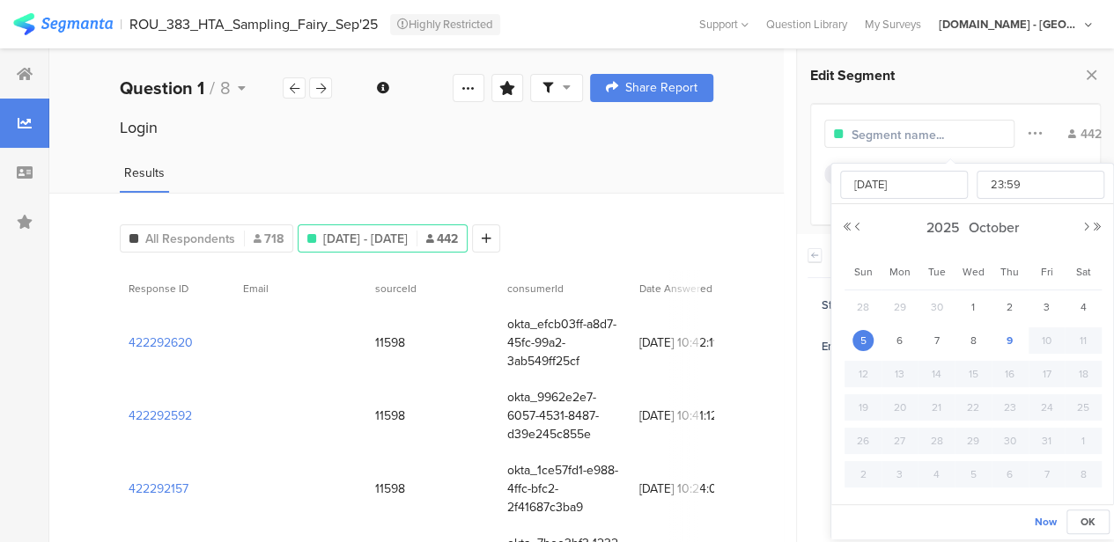
click at [983, 350] on input "[DATE] 23:59" at bounding box center [1001, 346] width 176 height 25
click at [855, 222] on button "Previous Month" at bounding box center [857, 227] width 11 height 11
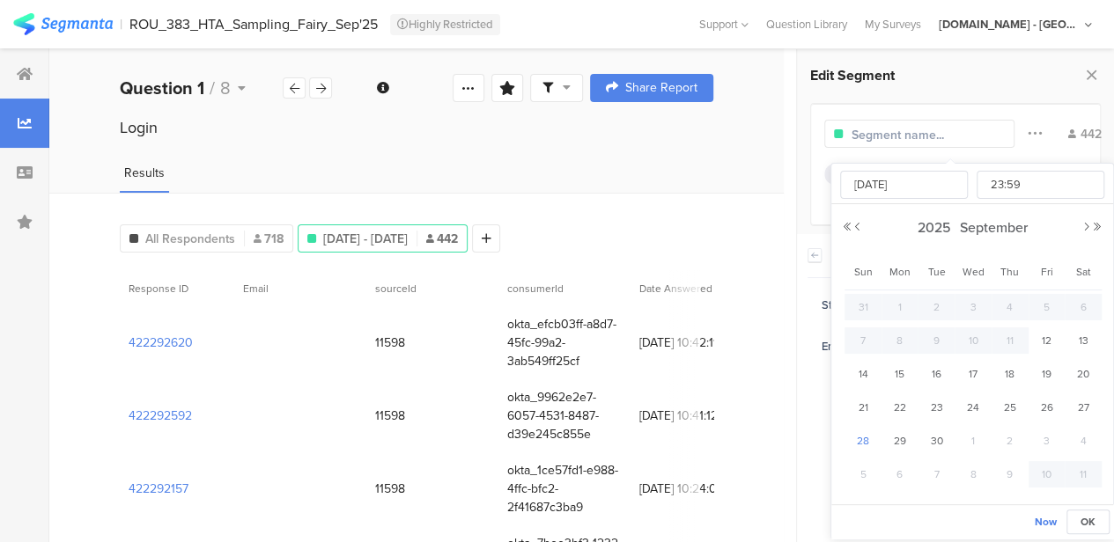
click at [863, 439] on span "28" at bounding box center [862, 441] width 21 height 21
type input "[DATE] 23:59"
type input "[DATE]"
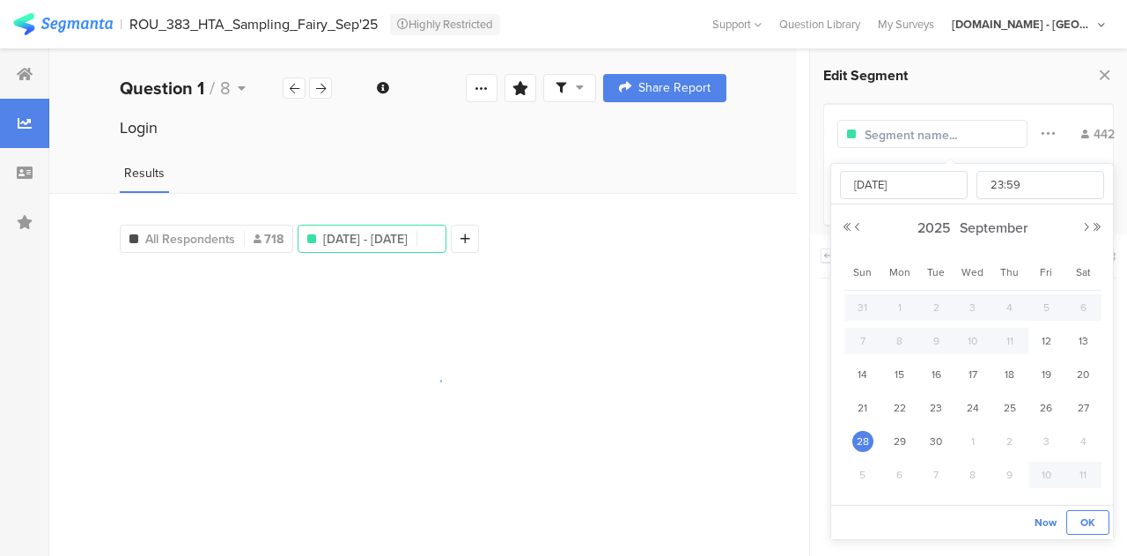
click at [1081, 520] on span "OK" at bounding box center [1087, 522] width 15 height 16
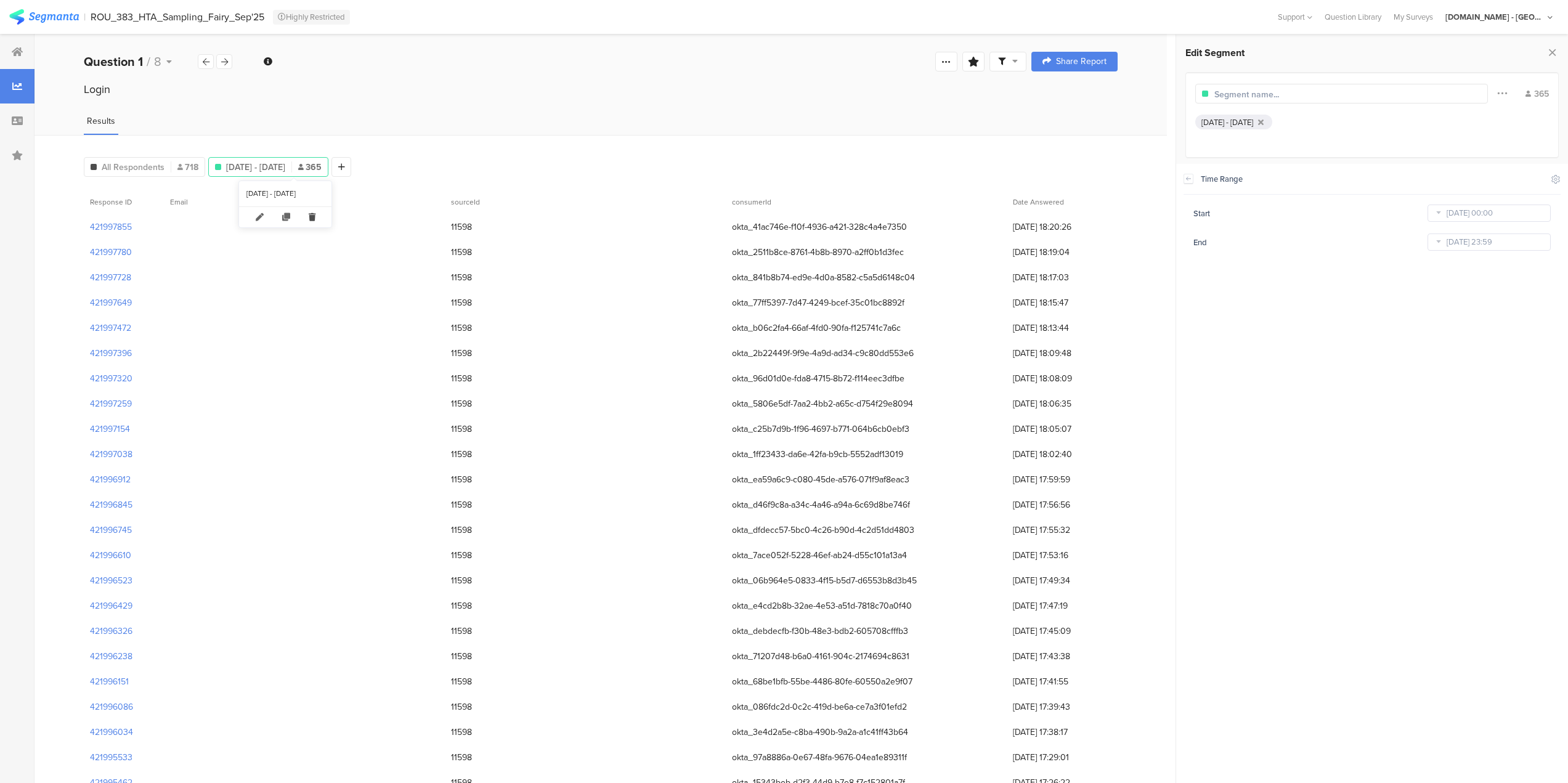
click at [322, 221] on icon at bounding box center [312, 217] width 25 height 20
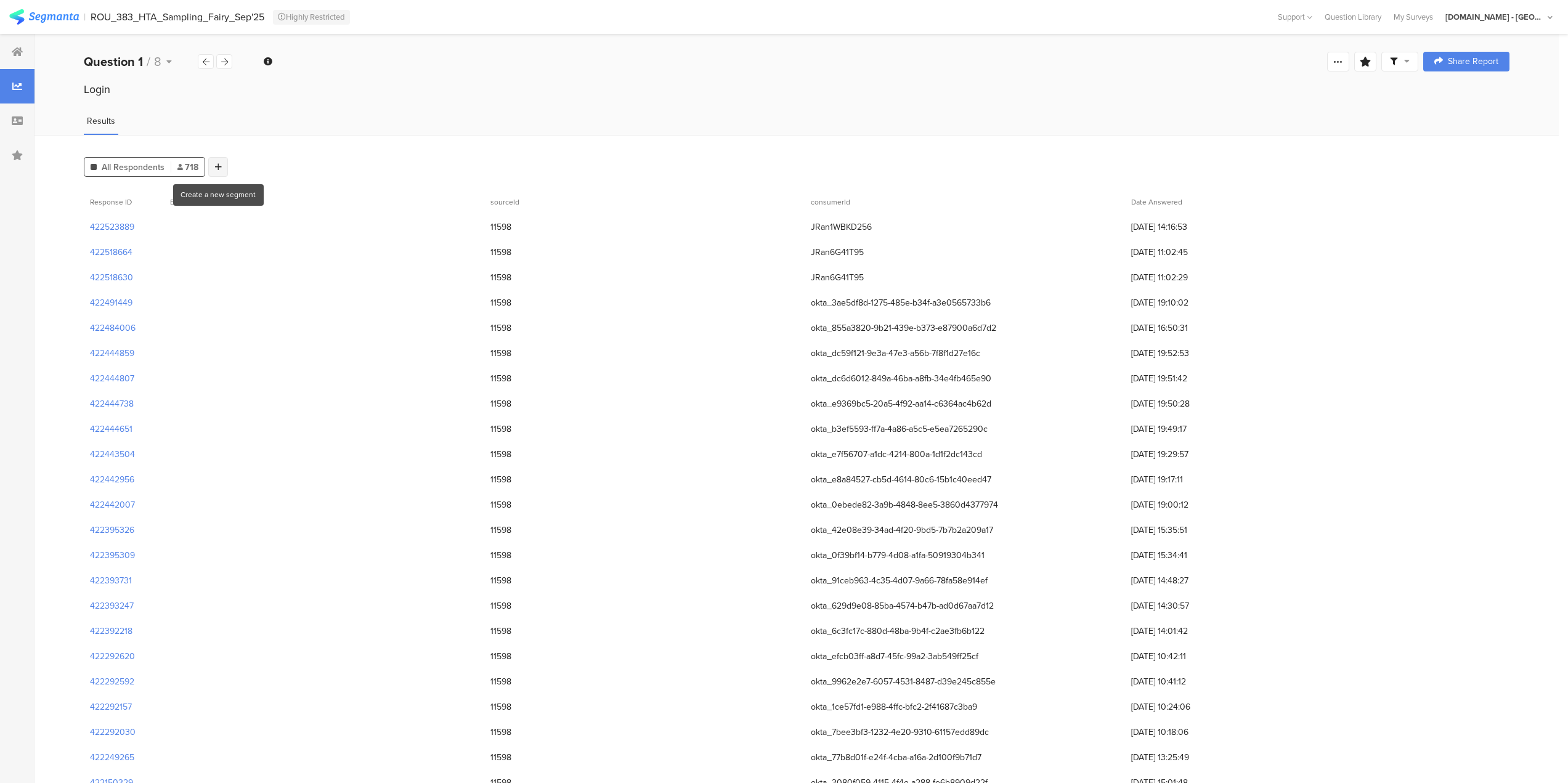
click at [215, 167] on icon at bounding box center [218, 167] width 7 height 8
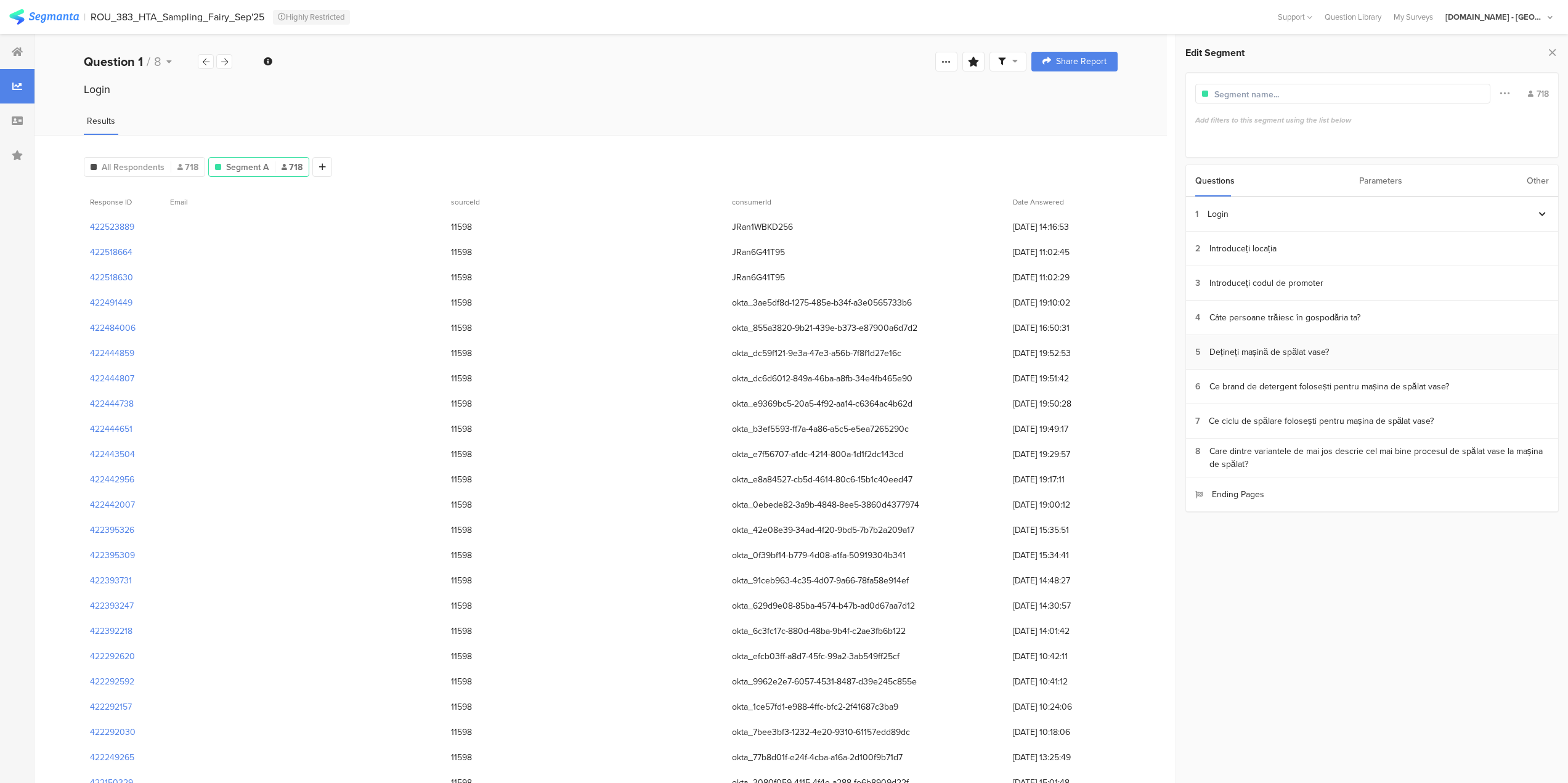
click at [788, 350] on section "5 Dețineți mașină de spălat vase?" at bounding box center [1372, 352] width 372 height 34
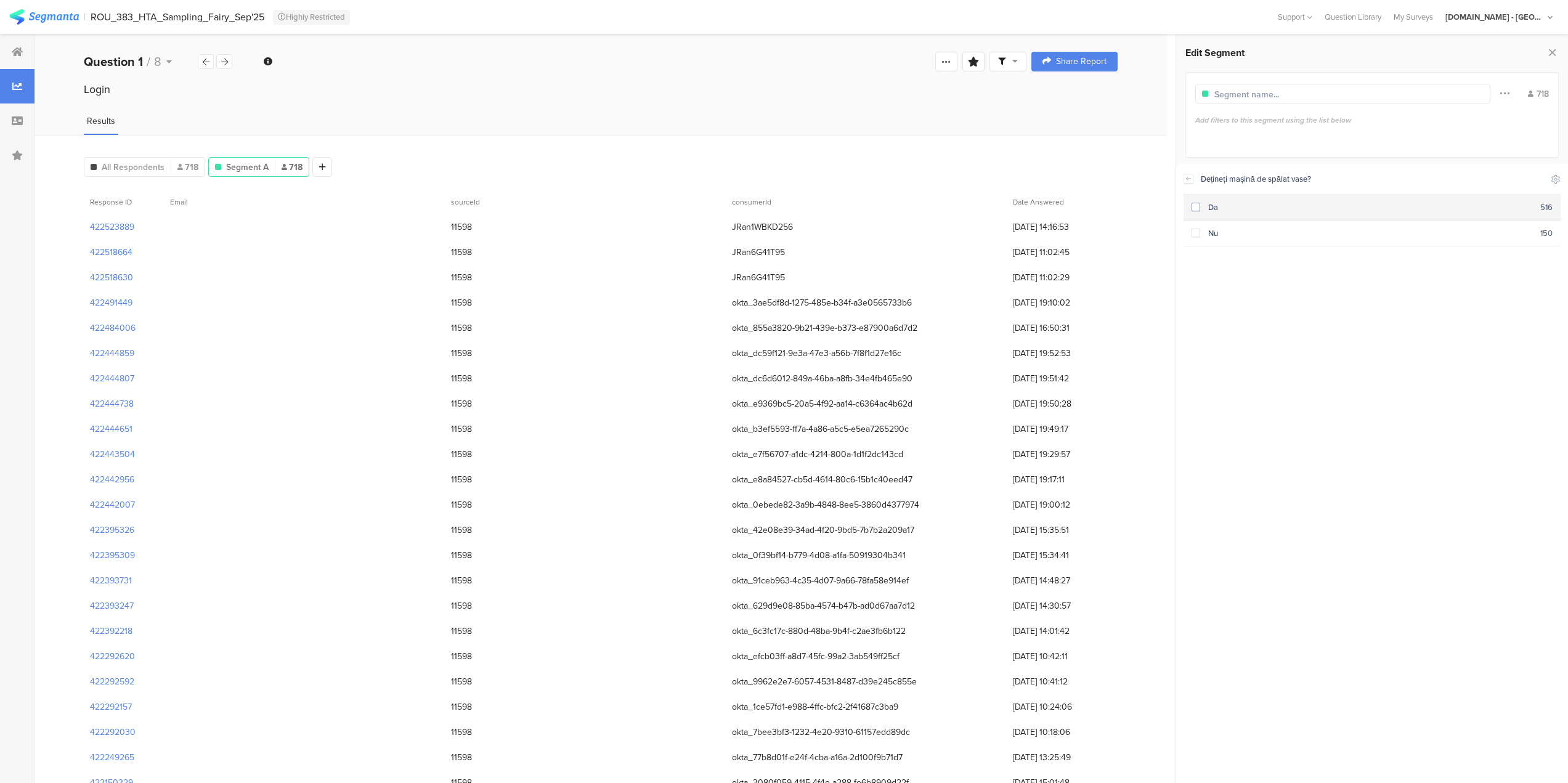
click at [788, 206] on span at bounding box center [1196, 207] width 8 height 8
click at [788, 120] on icon at bounding box center [1236, 122] width 6 height 8
